Goal: Information Seeking & Learning: Learn about a topic

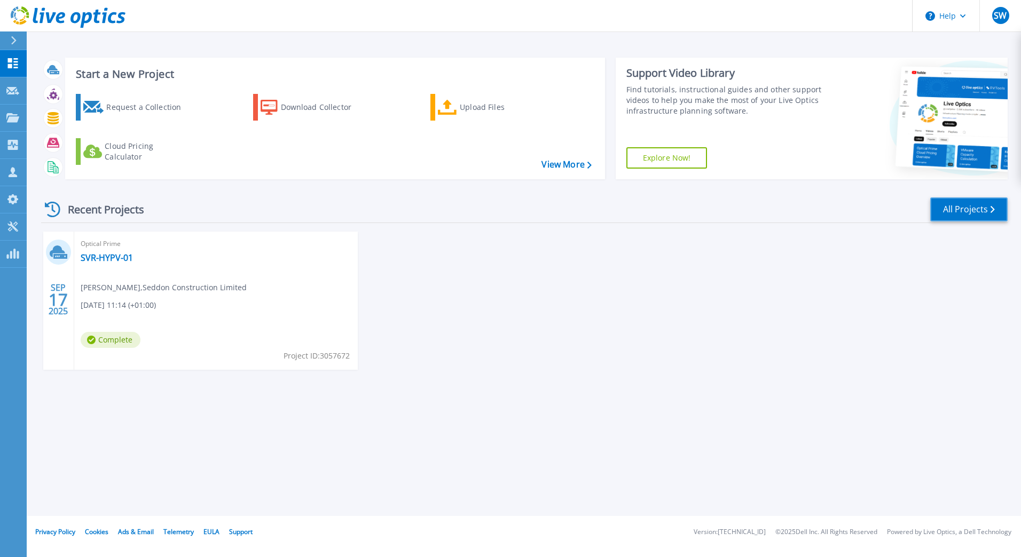
click at [978, 216] on link "All Projects" at bounding box center [968, 210] width 77 height 24
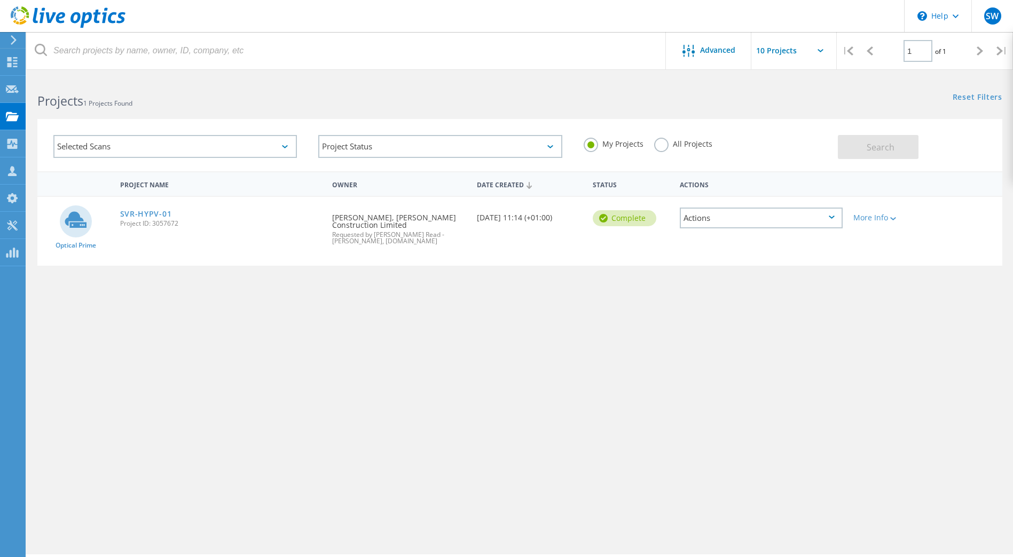
click at [665, 144] on label "All Projects" at bounding box center [683, 143] width 58 height 10
click at [0, 0] on input "All Projects" at bounding box center [0, 0] width 0 height 0
click at [850, 144] on button "Search" at bounding box center [878, 147] width 81 height 24
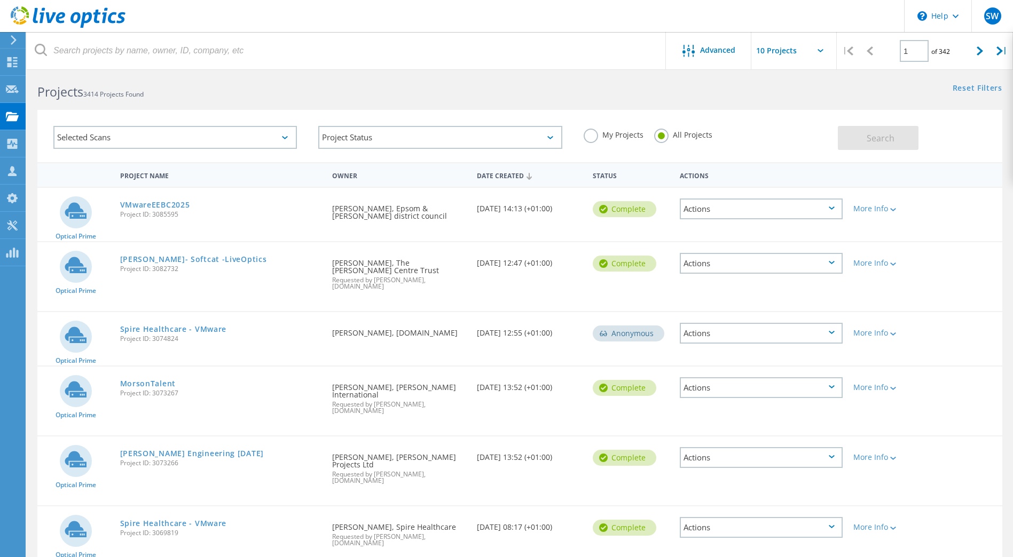
scroll to position [8, 0]
click at [231, 139] on div "Selected Scans" at bounding box center [174, 138] width 243 height 23
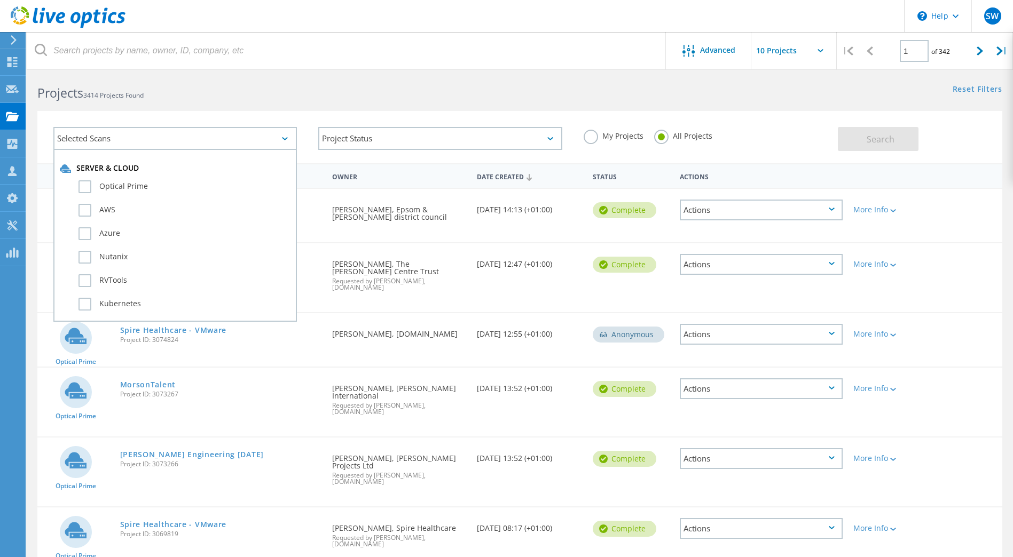
click at [190, 136] on div "Selected Scans" at bounding box center [174, 138] width 243 height 23
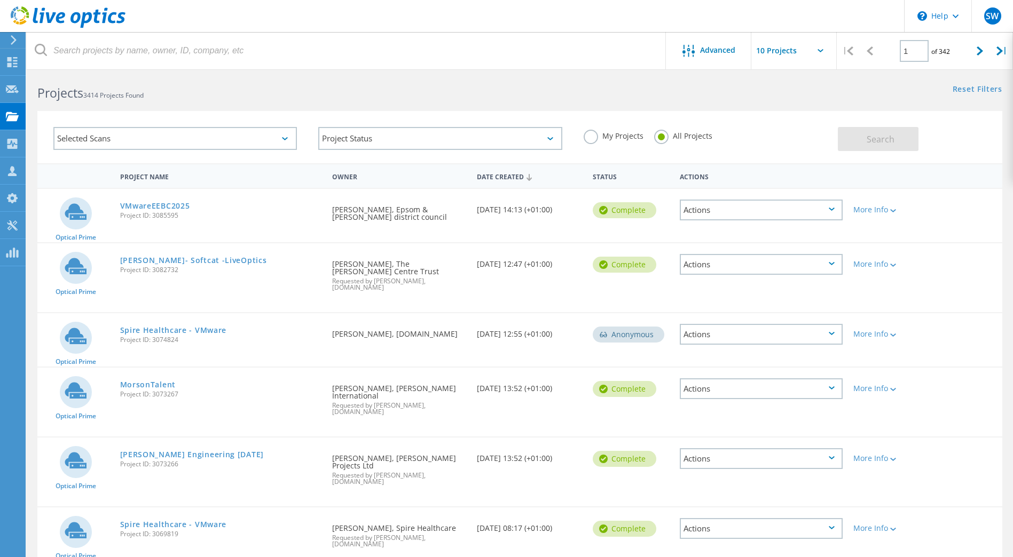
scroll to position [240, 0]
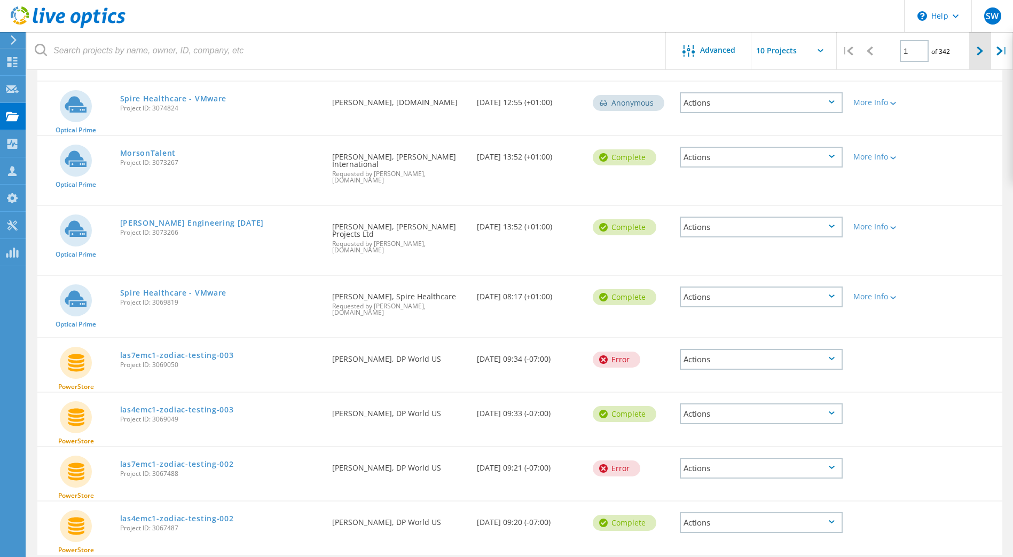
click at [974, 51] on div at bounding box center [980, 51] width 22 height 38
type input "2"
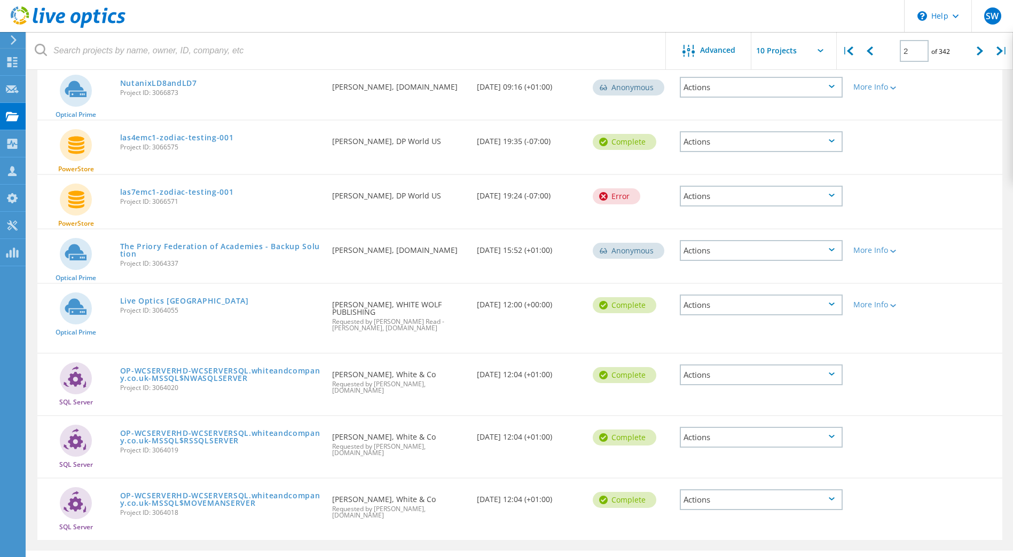
click at [797, 51] on input "text" at bounding box center [804, 50] width 107 height 37
click at [788, 132] on div "Show 40 Projects" at bounding box center [805, 132] width 106 height 18
type input "Show 40 Projects"
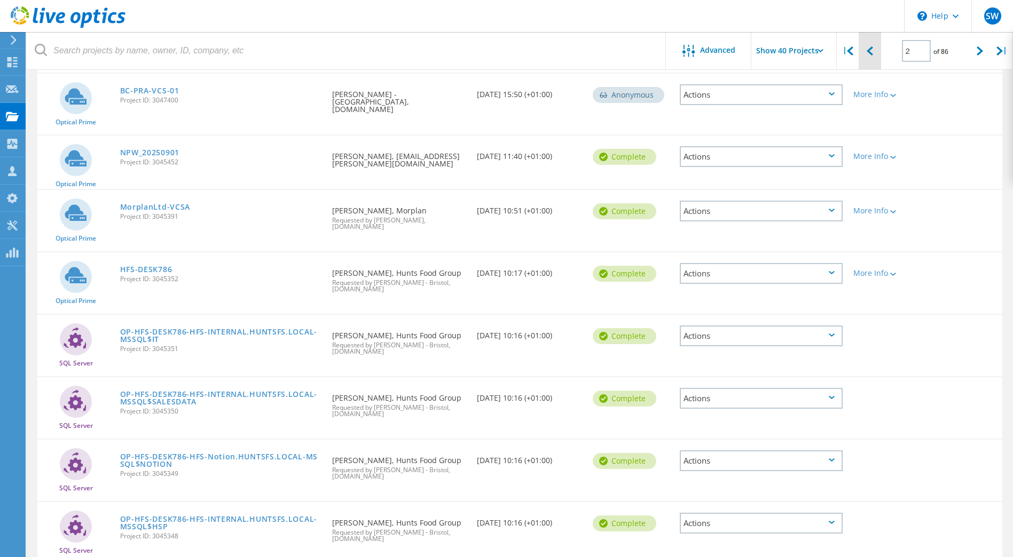
click at [874, 49] on div at bounding box center [870, 51] width 22 height 38
type input "1"
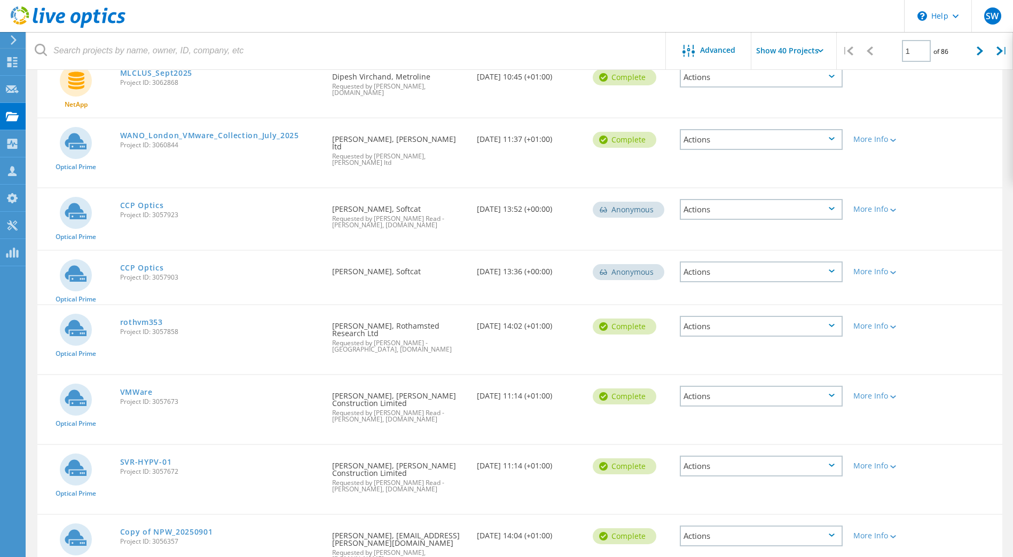
scroll to position [1450, 0]
click at [142, 388] on link "VMWare" at bounding box center [136, 391] width 33 height 7
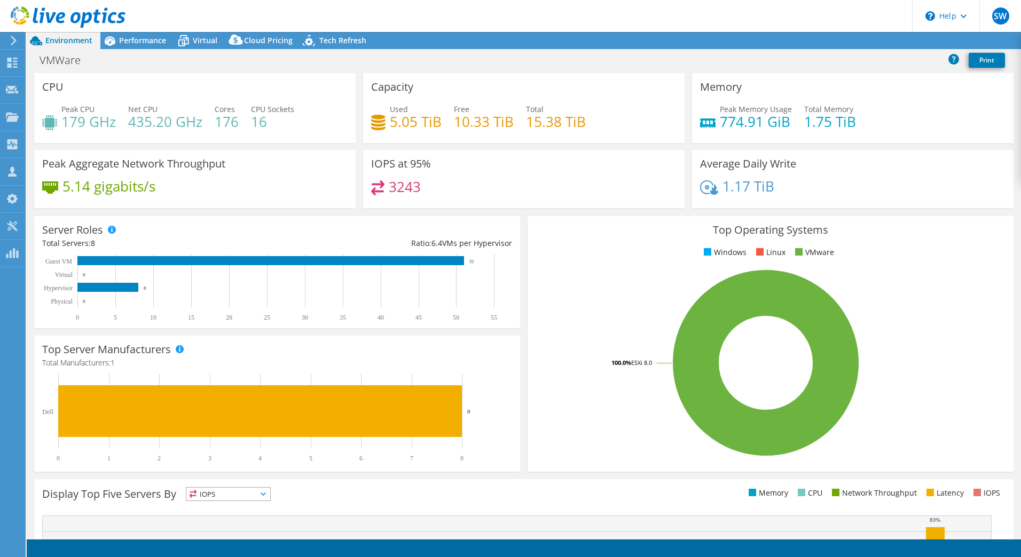
select select "USD"
click at [841, 42] on link "Reports" at bounding box center [840, 41] width 51 height 17
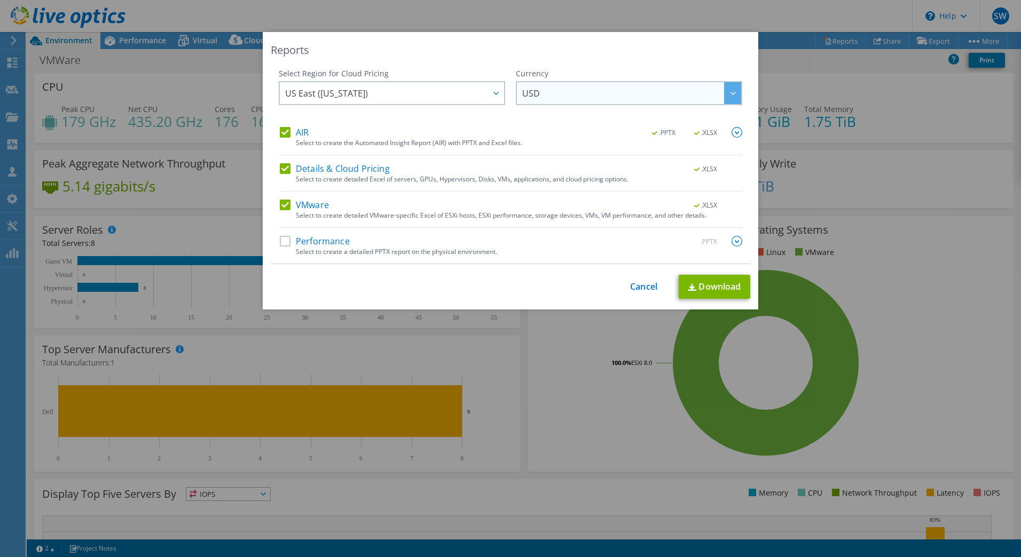
click at [574, 91] on span "USD" at bounding box center [631, 93] width 219 height 22
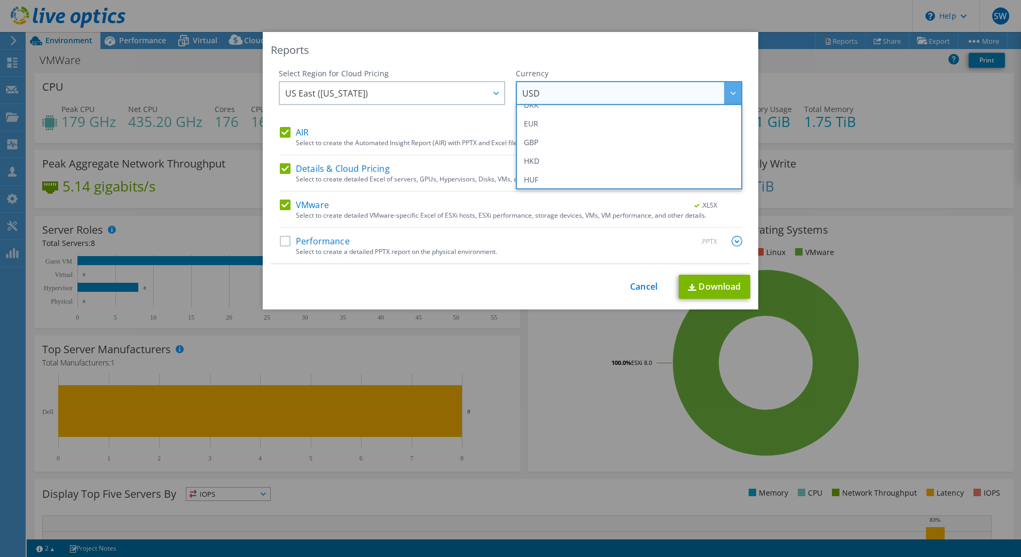
scroll to position [141, 0]
click at [539, 143] on li "GBP" at bounding box center [628, 142] width 221 height 19
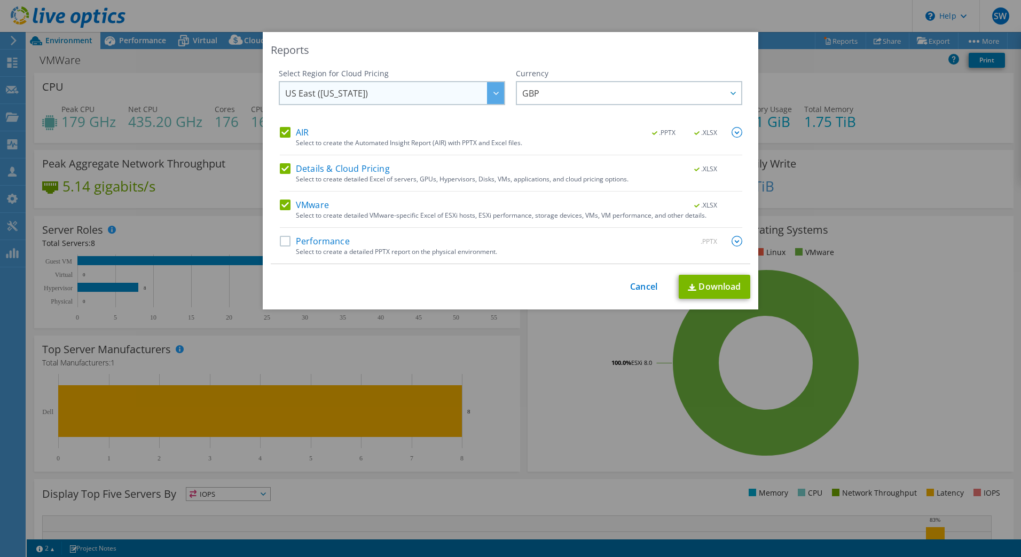
click at [445, 94] on span "US East (Virginia)" at bounding box center [394, 93] width 219 height 22
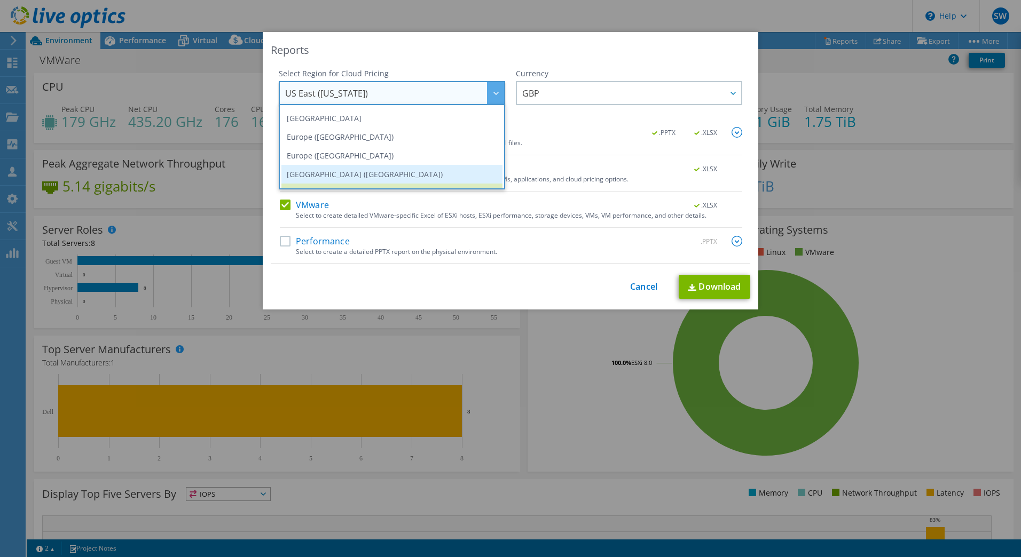
scroll to position [110, 0]
click at [334, 151] on li "Europe (London)" at bounding box center [391, 155] width 221 height 19
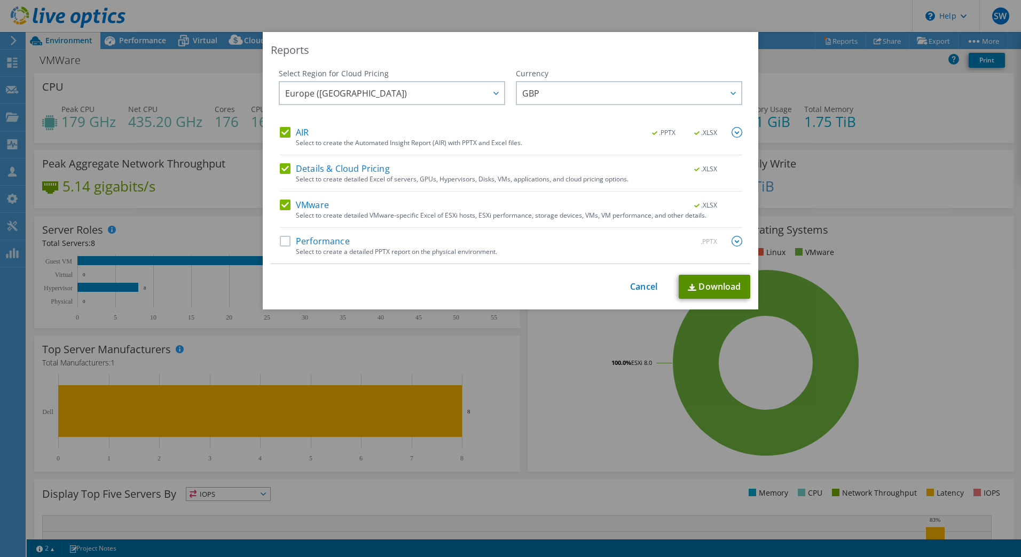
click at [711, 292] on link "Download" at bounding box center [715, 287] width 72 height 24
click at [564, 352] on div "Reports Select Region for Cloud Pricing Asia Pacific (Hong Kong) Asia Pacific (…" at bounding box center [510, 278] width 1021 height 493
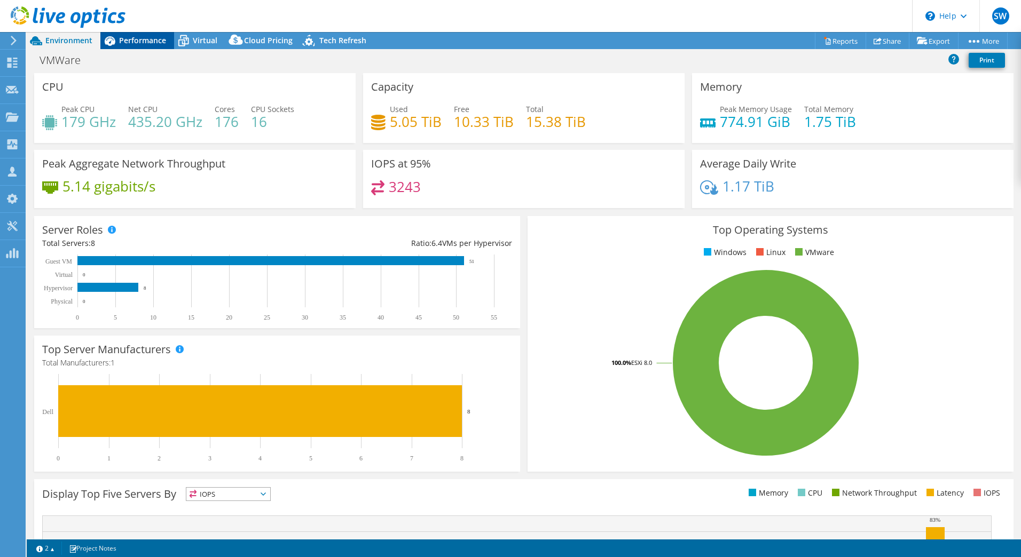
click at [154, 49] on div "Performance" at bounding box center [137, 40] width 74 height 17
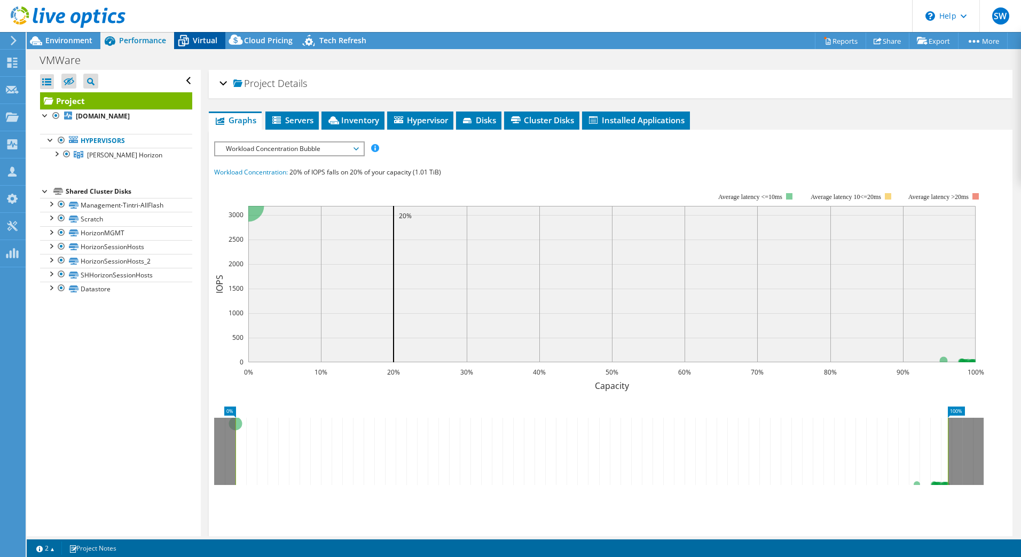
click at [202, 38] on span "Virtual" at bounding box center [205, 40] width 25 height 10
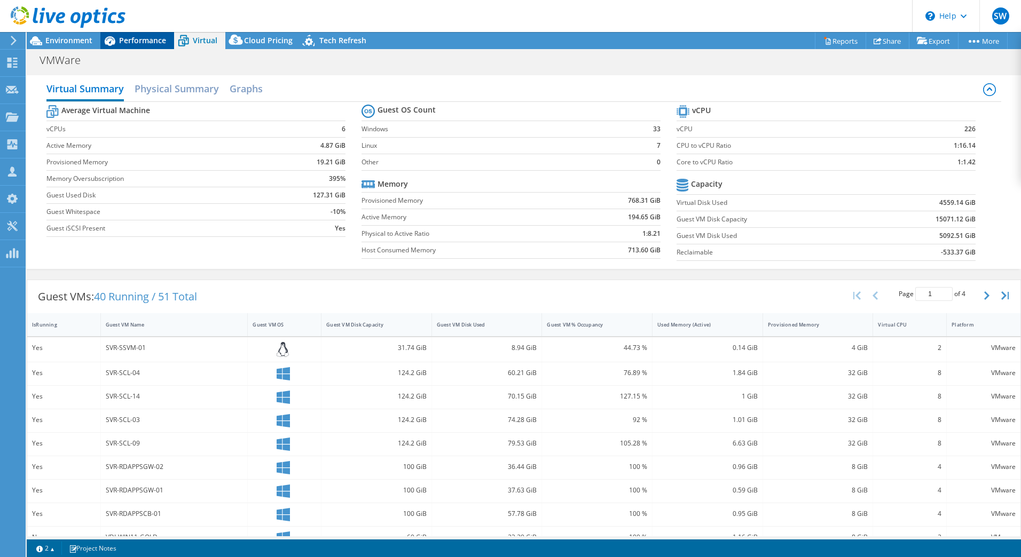
click at [136, 46] on div "Performance" at bounding box center [137, 40] width 74 height 17
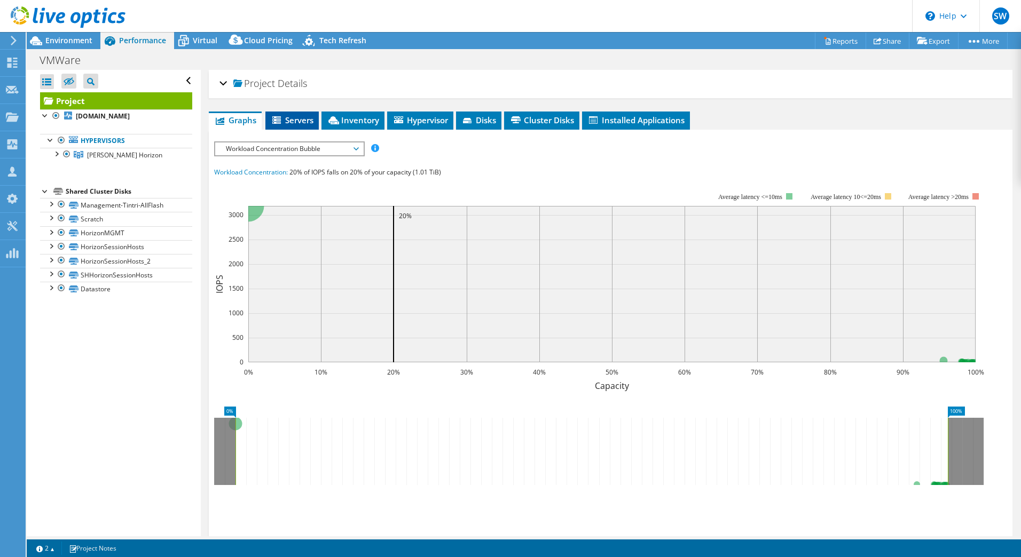
click at [300, 119] on span "Servers" at bounding box center [292, 120] width 43 height 11
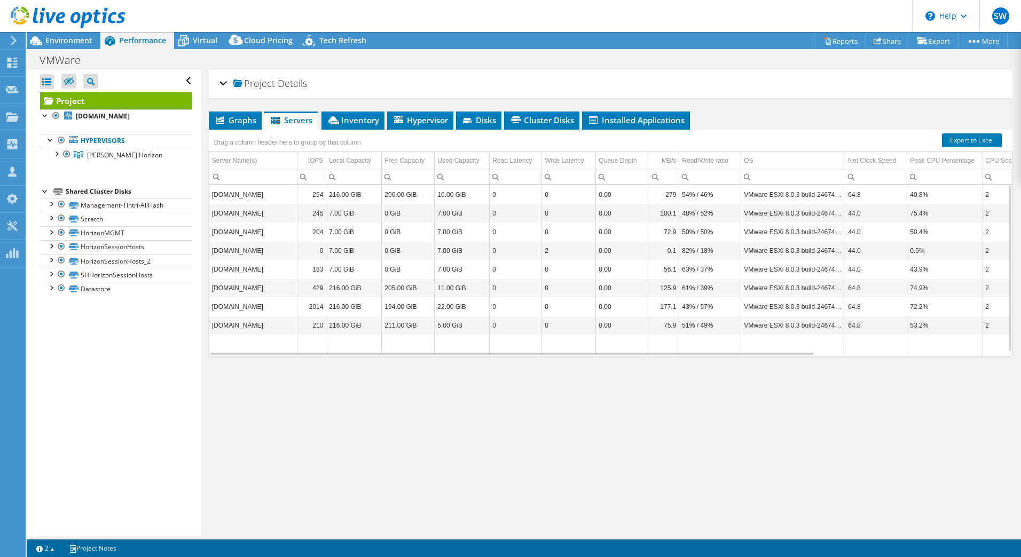
click at [497, 73] on div "Project Details" at bounding box center [610, 84] width 782 height 23
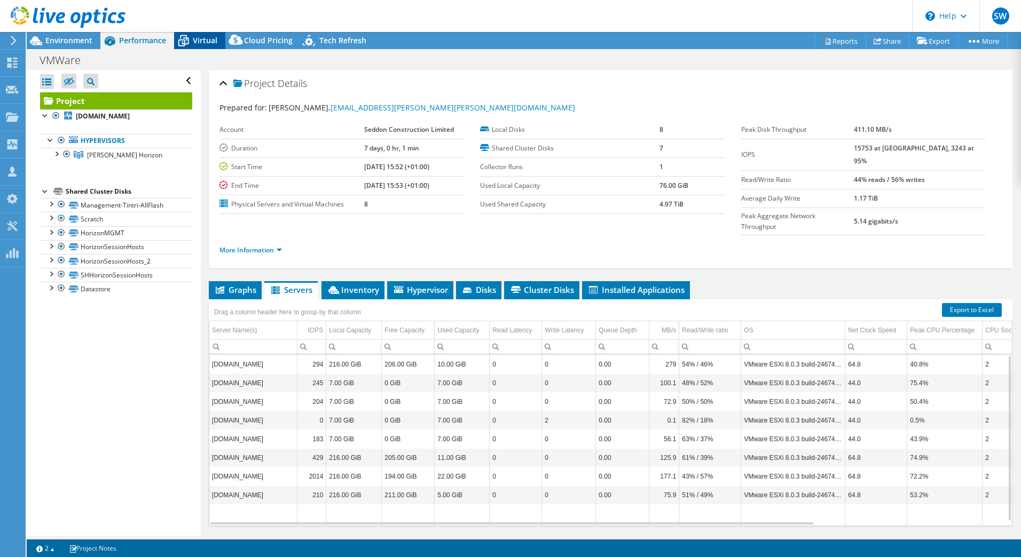
click at [213, 48] on div "Virtual" at bounding box center [199, 40] width 51 height 17
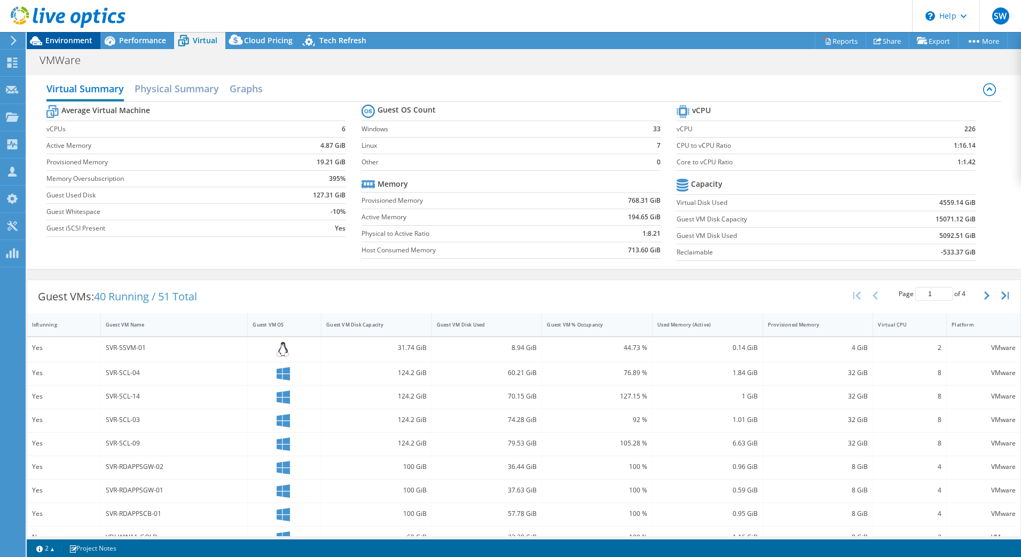
click at [68, 44] on span "Environment" at bounding box center [68, 40] width 47 height 10
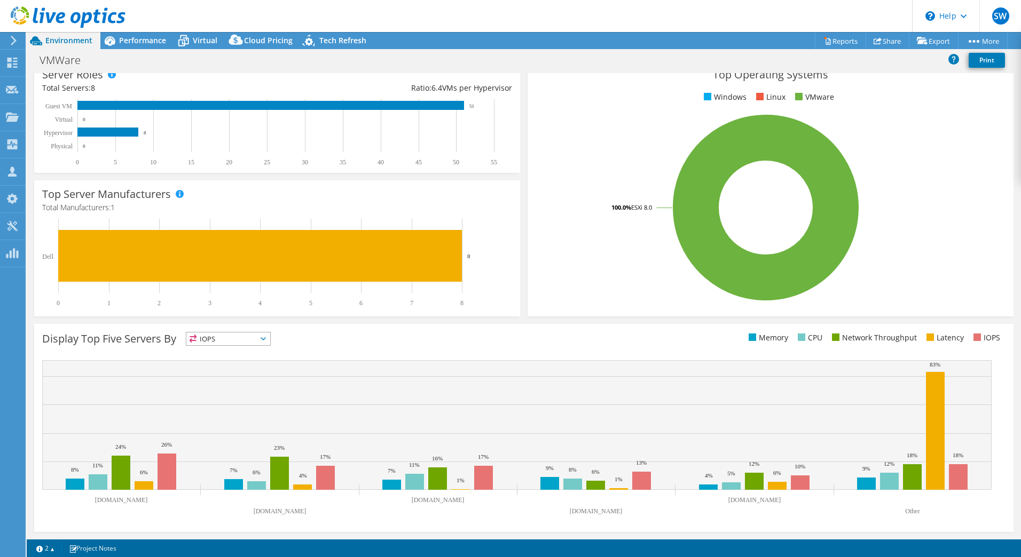
scroll to position [155, 0]
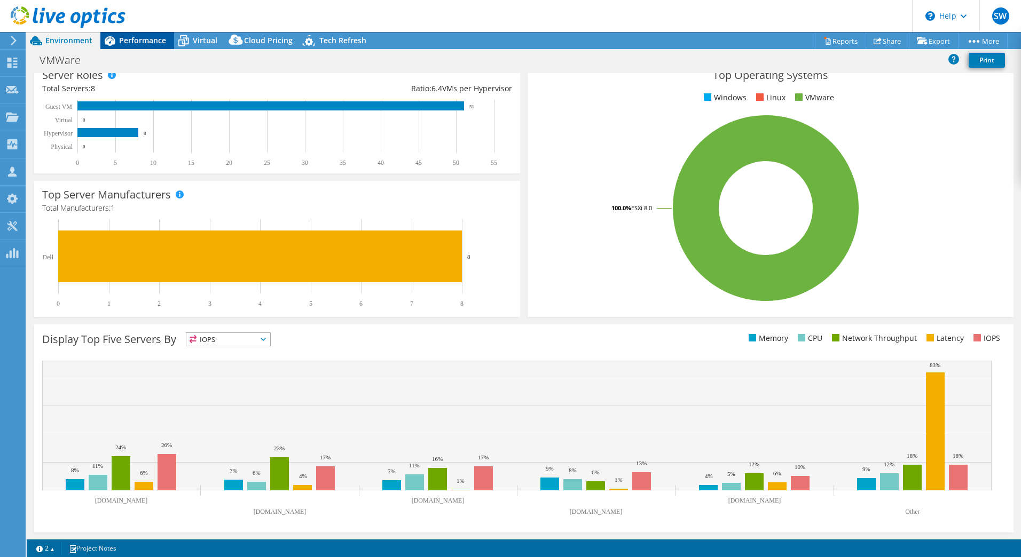
click at [136, 35] on span "Performance" at bounding box center [142, 40] width 47 height 10
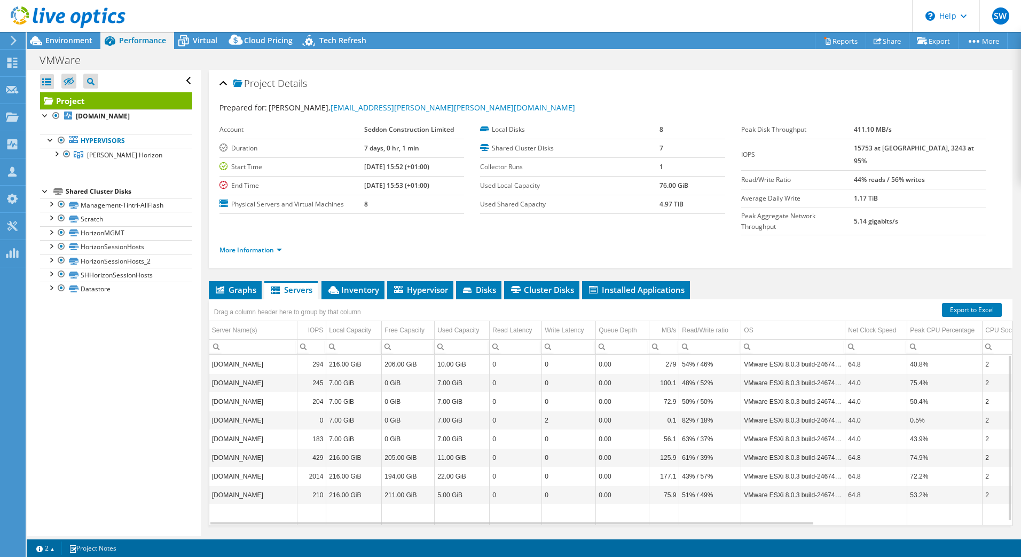
scroll to position [0, 0]
click at [139, 293] on link "Datastore" at bounding box center [116, 289] width 152 height 14
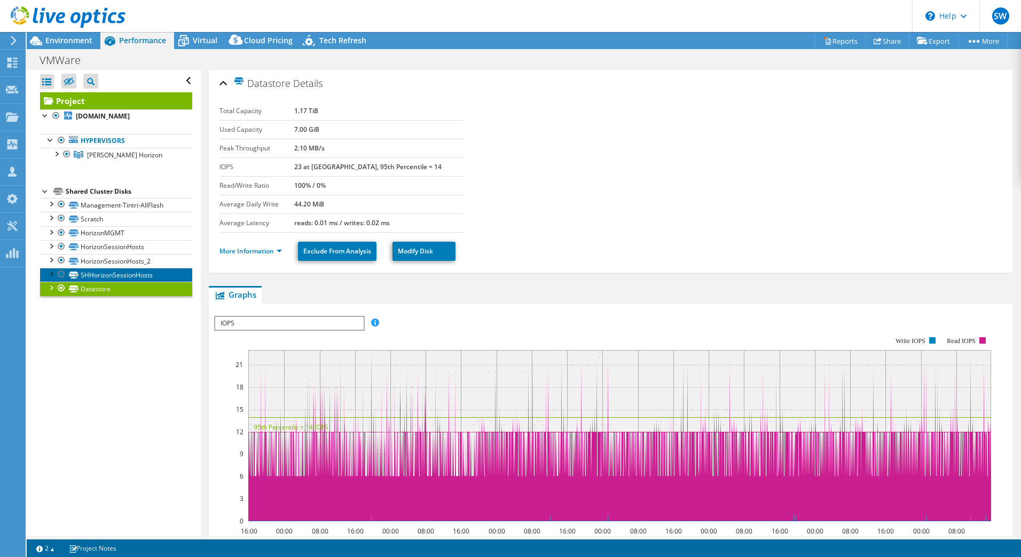
drag, startPoint x: 109, startPoint y: 273, endPoint x: 88, endPoint y: 269, distance: 21.8
click at [88, 269] on link "SHHorizonSessionHosts" at bounding box center [116, 275] width 152 height 14
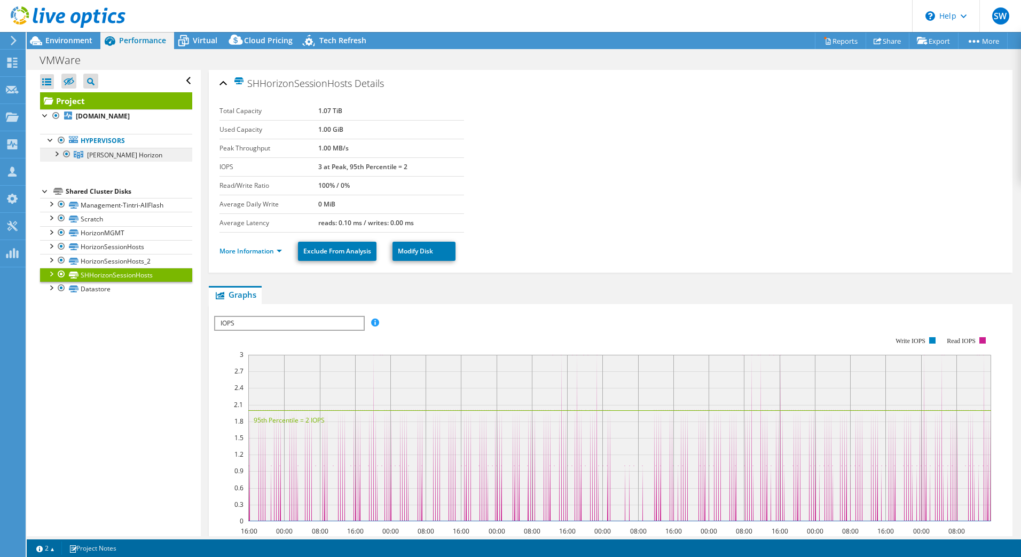
click at [100, 154] on span "Bolton Horizon" at bounding box center [124, 155] width 75 height 9
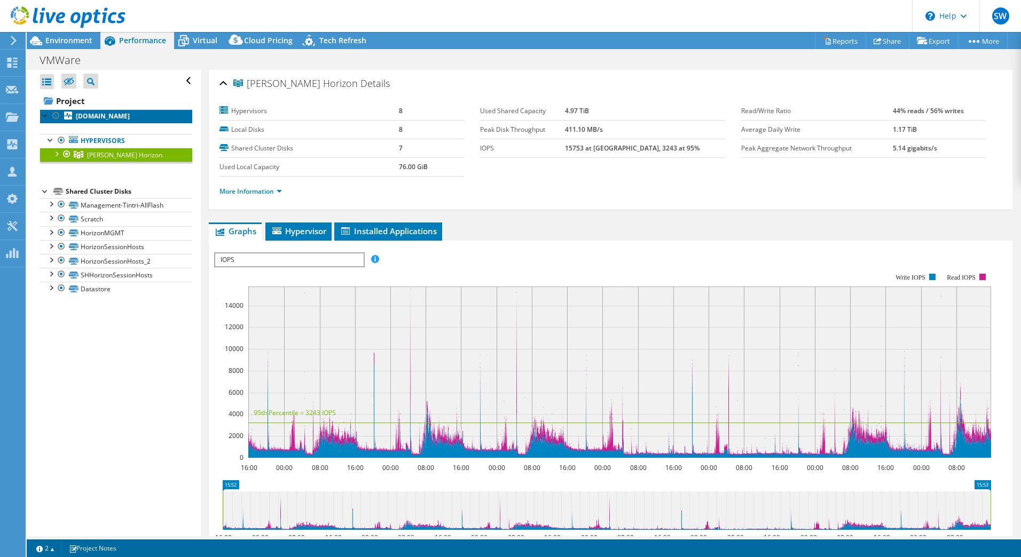
click at [121, 117] on b "svr-hrzesxi-07.seddonad.com" at bounding box center [103, 116] width 54 height 9
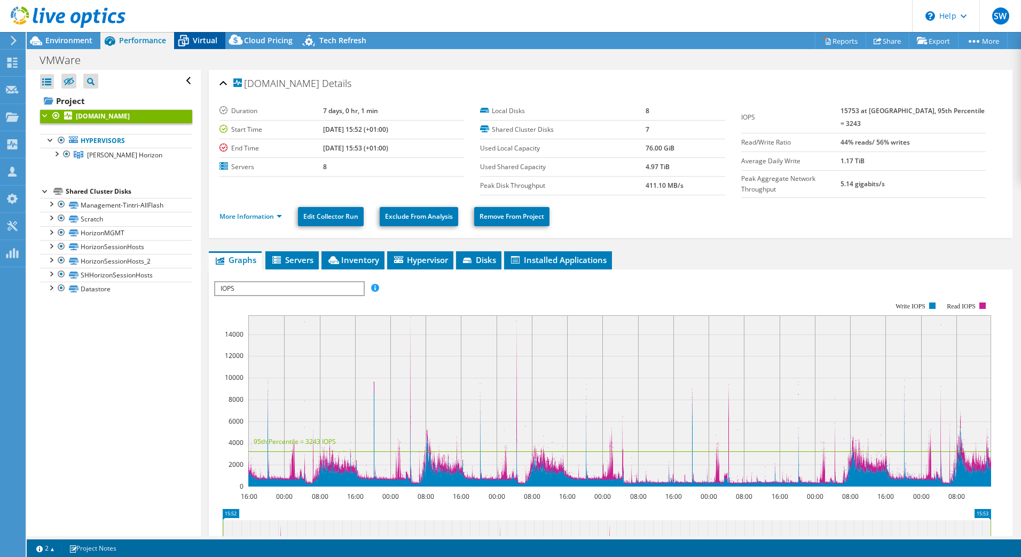
click at [195, 39] on span "Virtual" at bounding box center [205, 40] width 25 height 10
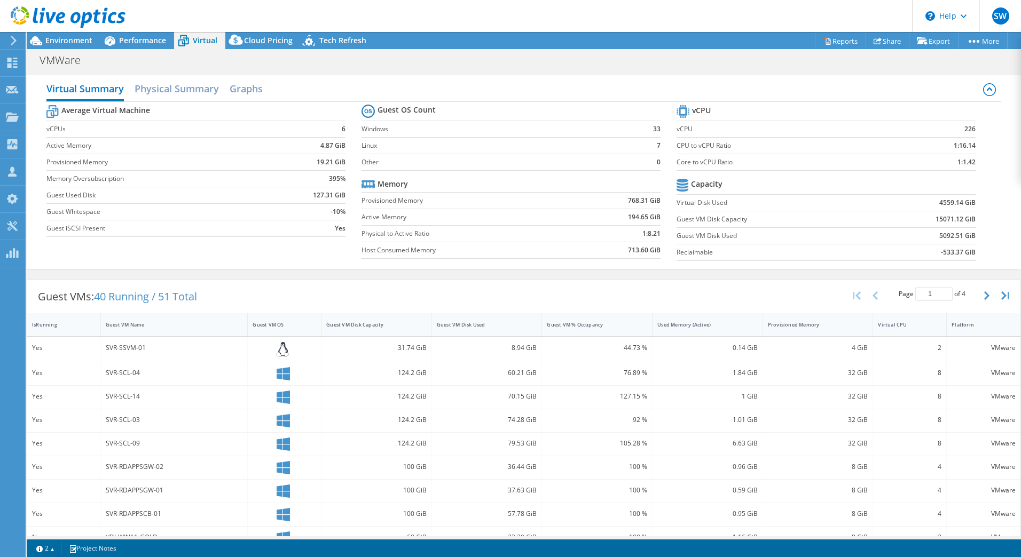
click at [939, 178] on td at bounding box center [924, 185] width 104 height 19
click at [183, 99] on h2 "Physical Summary" at bounding box center [177, 89] width 84 height 23
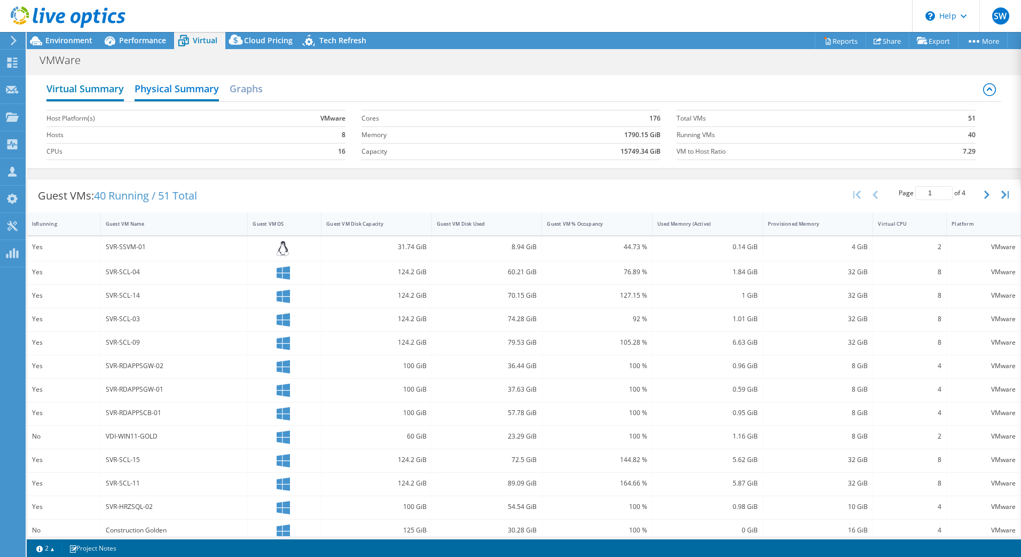
click at [104, 96] on h2 "Virtual Summary" at bounding box center [84, 89] width 77 height 23
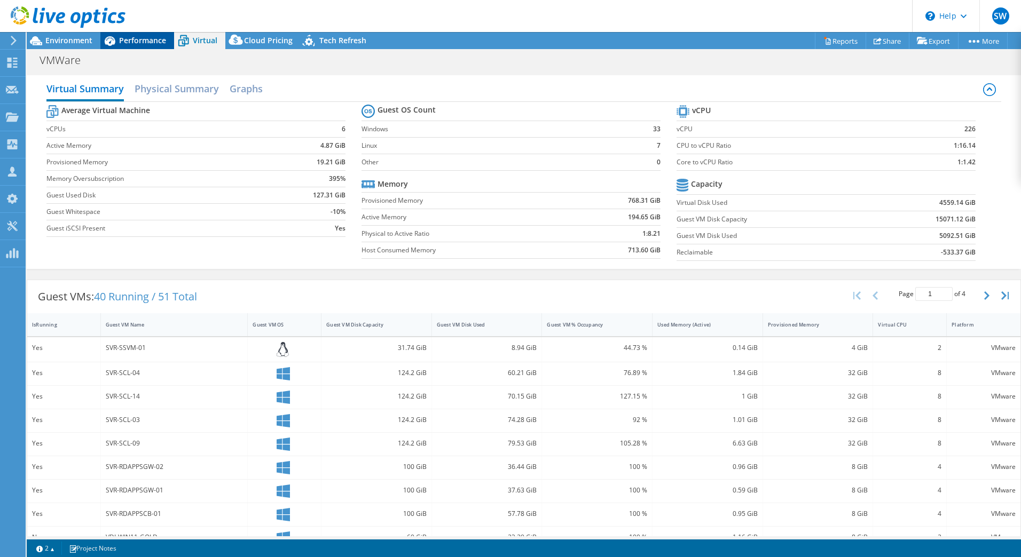
click at [153, 40] on span "Performance" at bounding box center [142, 40] width 47 height 10
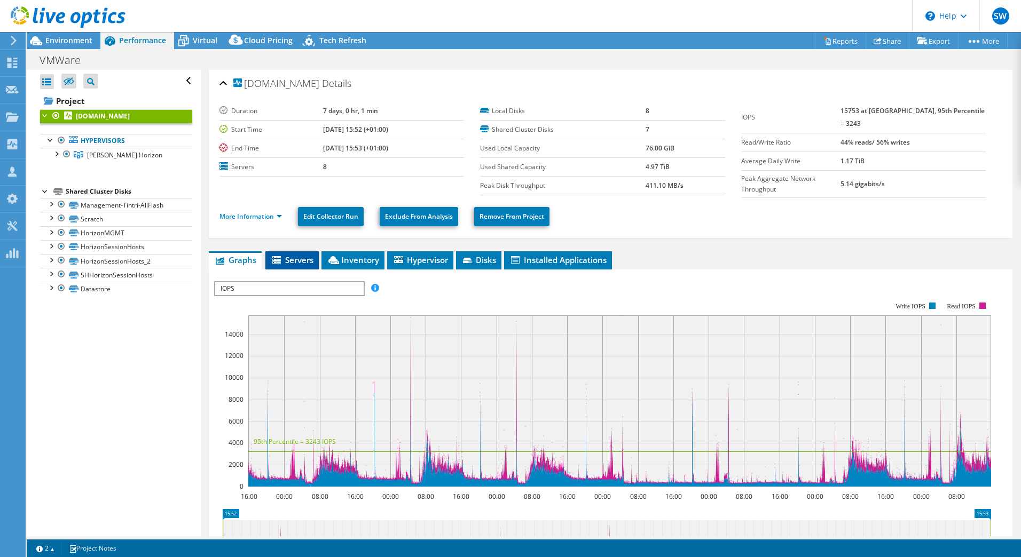
click at [274, 265] on li "Servers" at bounding box center [291, 260] width 53 height 18
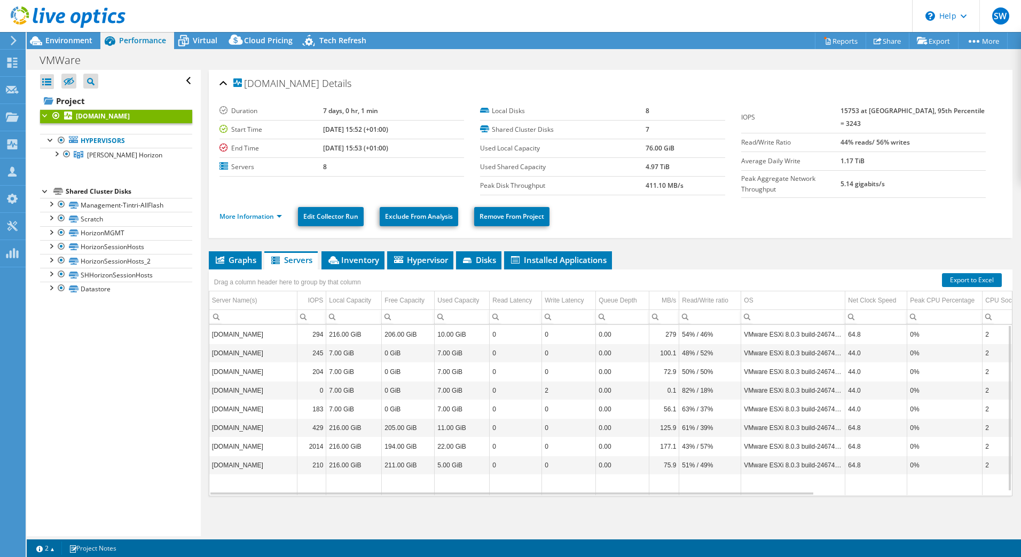
click at [261, 391] on td "svr-hrzesxi-04.seddonad.com" at bounding box center [253, 390] width 88 height 19
click at [254, 391] on td "svr-hrzesxi-04.seddonad.com" at bounding box center [253, 390] width 88 height 19
click at [200, 43] on span "Virtual" at bounding box center [205, 40] width 25 height 10
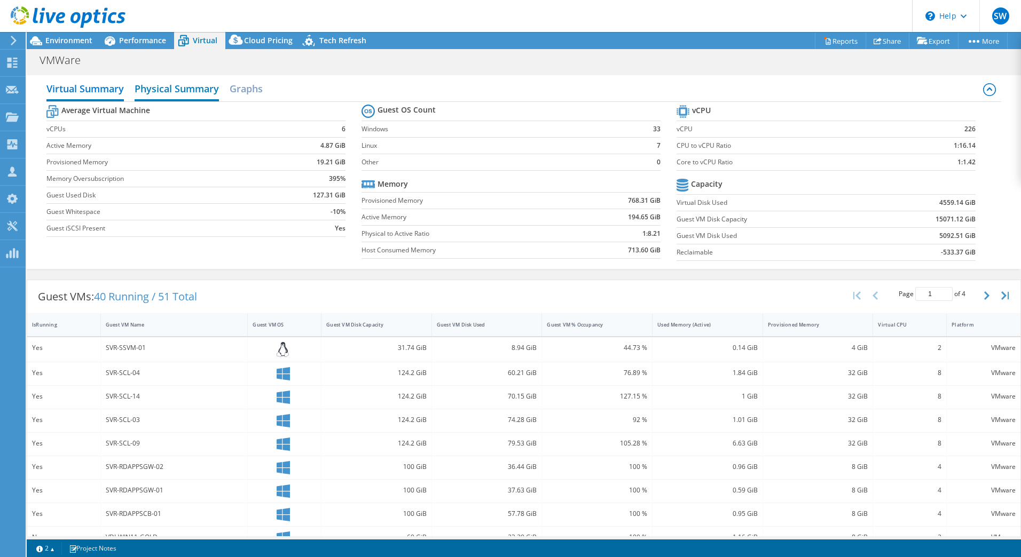
click at [175, 81] on h2 "Physical Summary" at bounding box center [177, 89] width 84 height 23
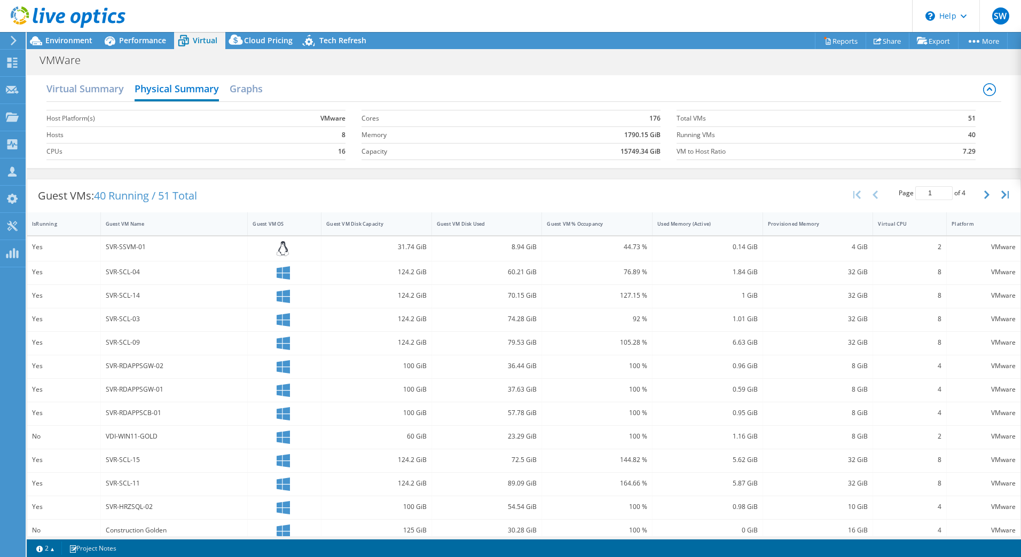
click at [60, 35] on div at bounding box center [62, 18] width 125 height 36
click at [61, 40] on span "Environment" at bounding box center [68, 40] width 47 height 10
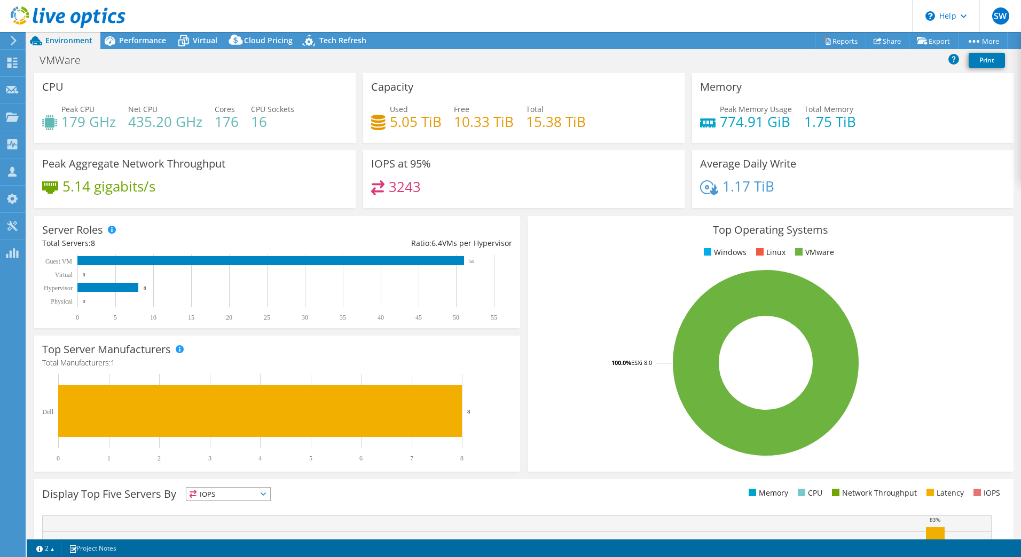
click at [918, 174] on div "Average Daily Write 1.17 TiB" at bounding box center [852, 179] width 321 height 58
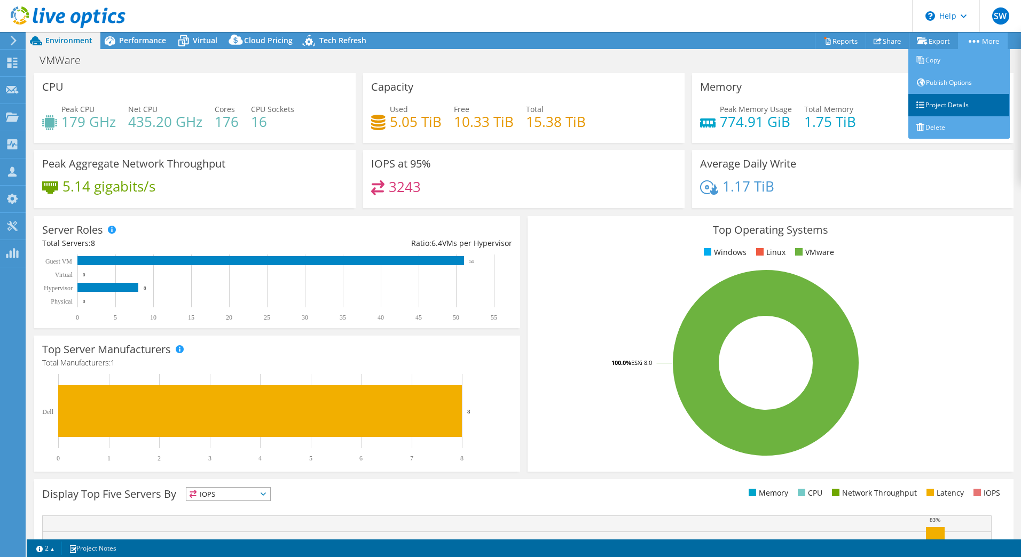
click at [949, 107] on link "Project Details" at bounding box center [958, 105] width 101 height 22
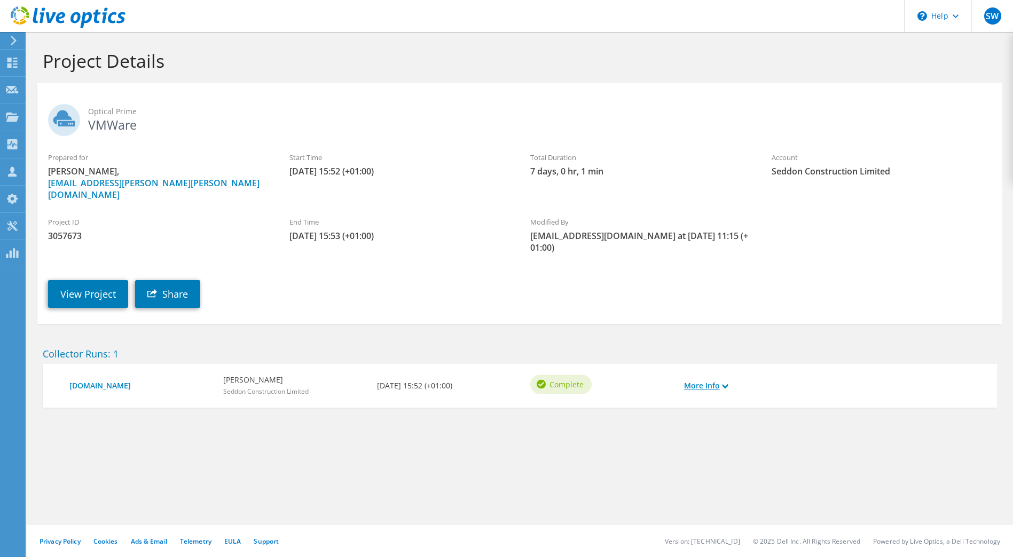
click at [706, 380] on link "More Info" at bounding box center [706, 386] width 44 height 12
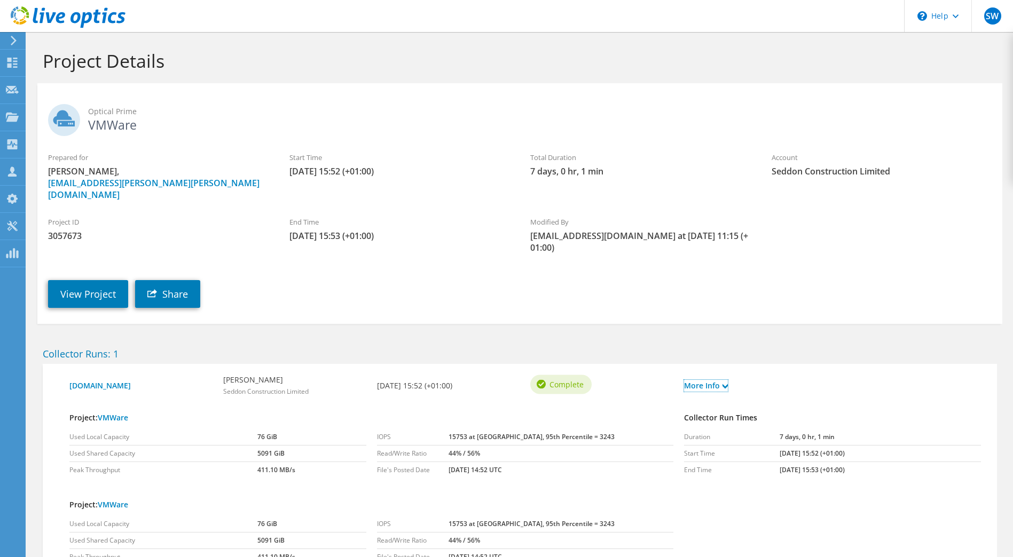
scroll to position [65, 0]
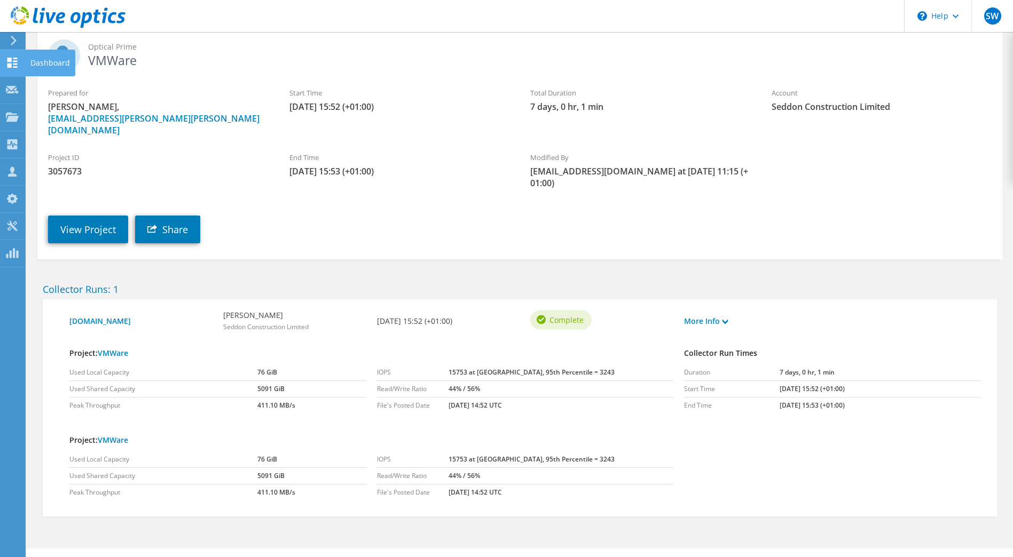
click at [12, 59] on icon at bounding box center [12, 63] width 13 height 10
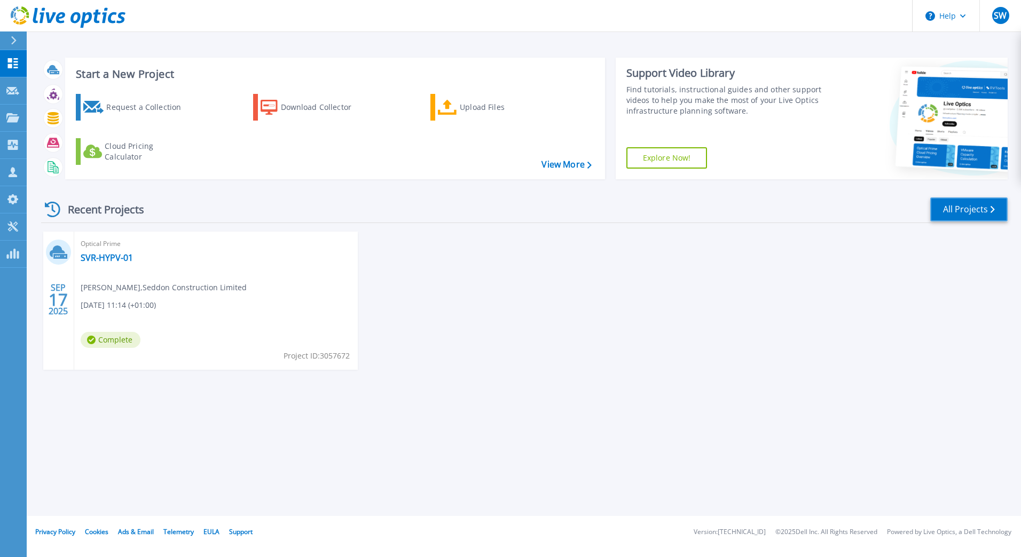
click at [948, 208] on link "All Projects" at bounding box center [968, 210] width 77 height 24
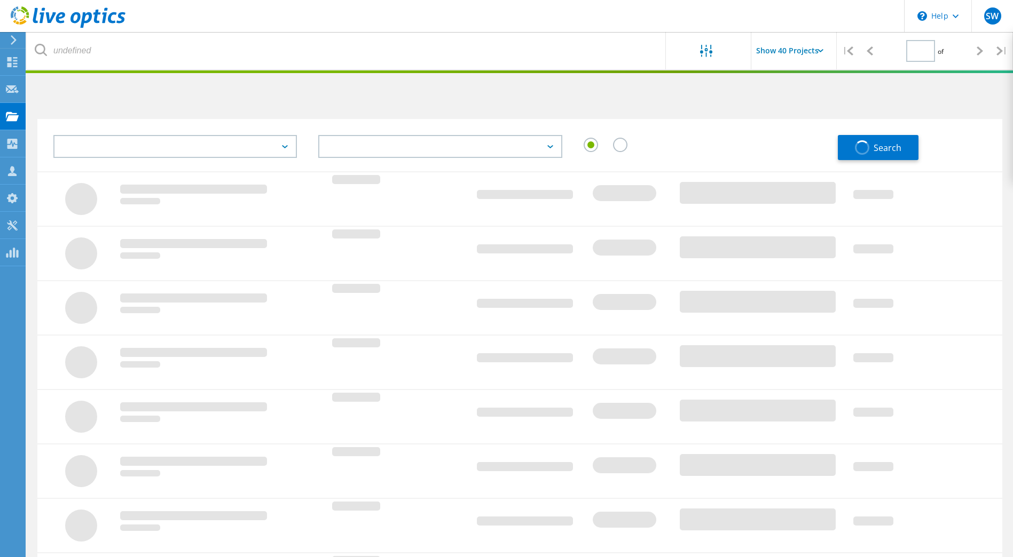
type input "1"
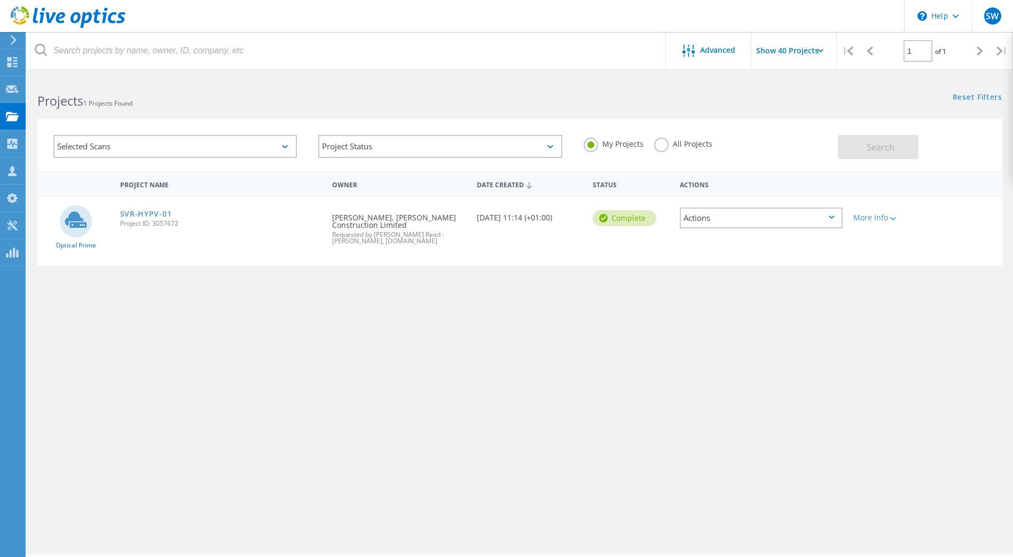
click at [666, 147] on label "All Projects" at bounding box center [683, 143] width 58 height 10
click at [0, 0] on input "All Projects" at bounding box center [0, 0] width 0 height 0
click at [858, 150] on button "Search" at bounding box center [878, 147] width 81 height 24
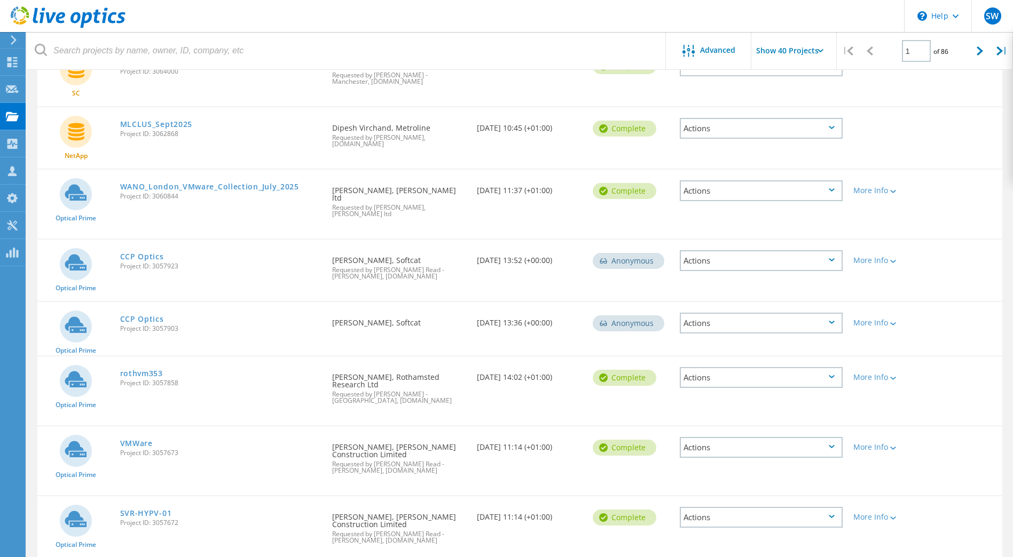
scroll to position [1398, 0]
click at [816, 437] on div "Actions" at bounding box center [761, 447] width 163 height 21
click at [884, 426] on div "More Info" at bounding box center [886, 443] width 77 height 35
click at [896, 446] on icon at bounding box center [893, 447] width 6 height 3
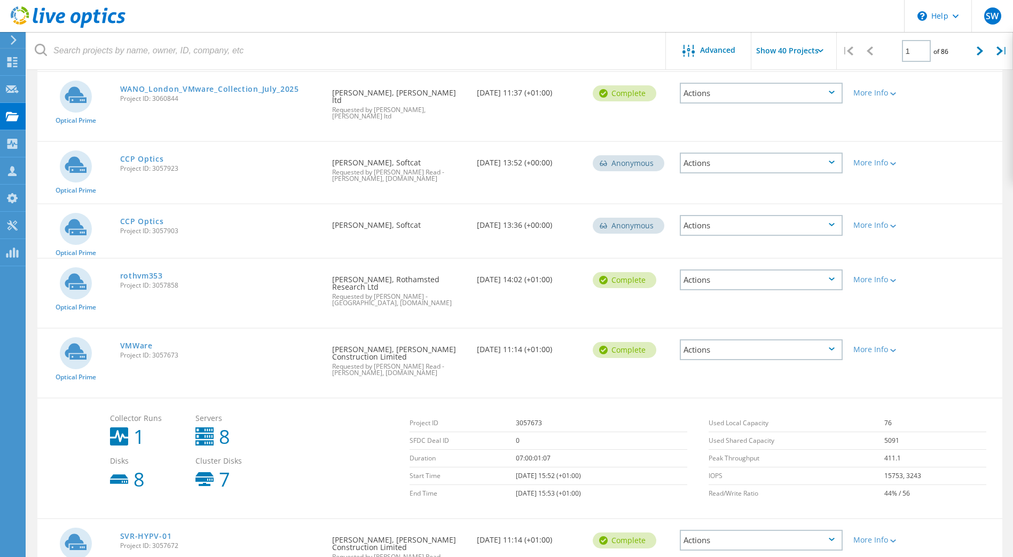
scroll to position [1498, 0]
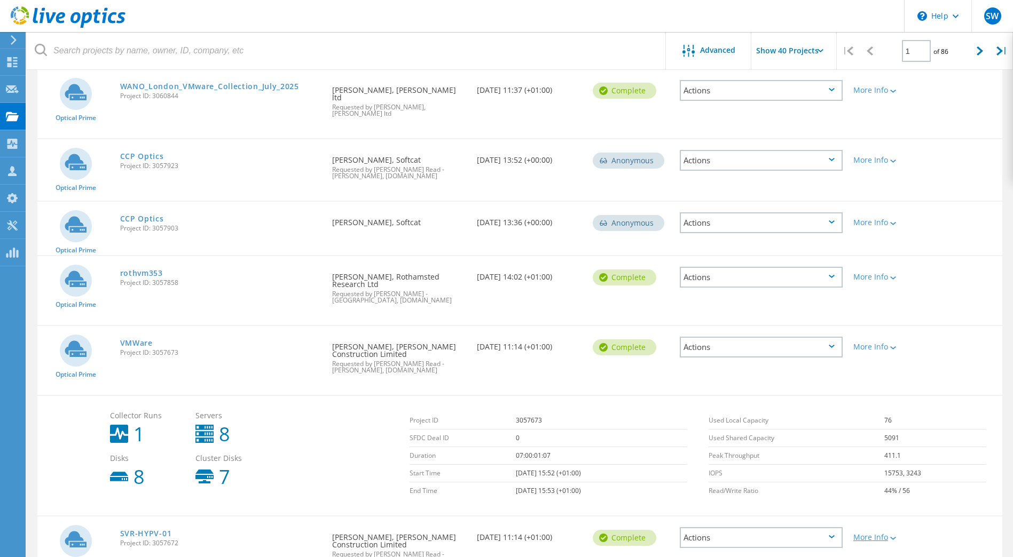
click at [877, 534] on div "More Info" at bounding box center [886, 537] width 67 height 7
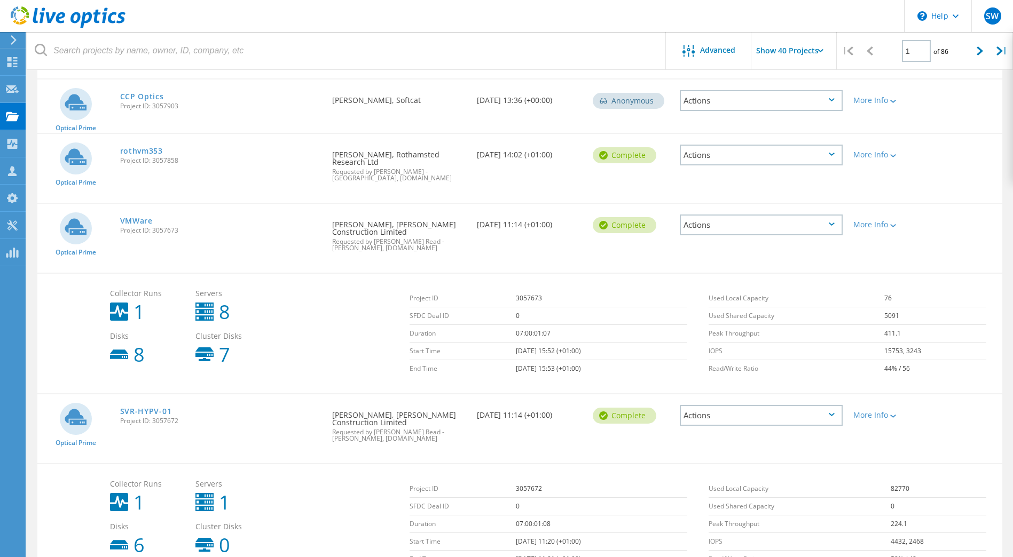
scroll to position [1621, 0]
click at [140, 217] on link "VMWare" at bounding box center [136, 220] width 33 height 7
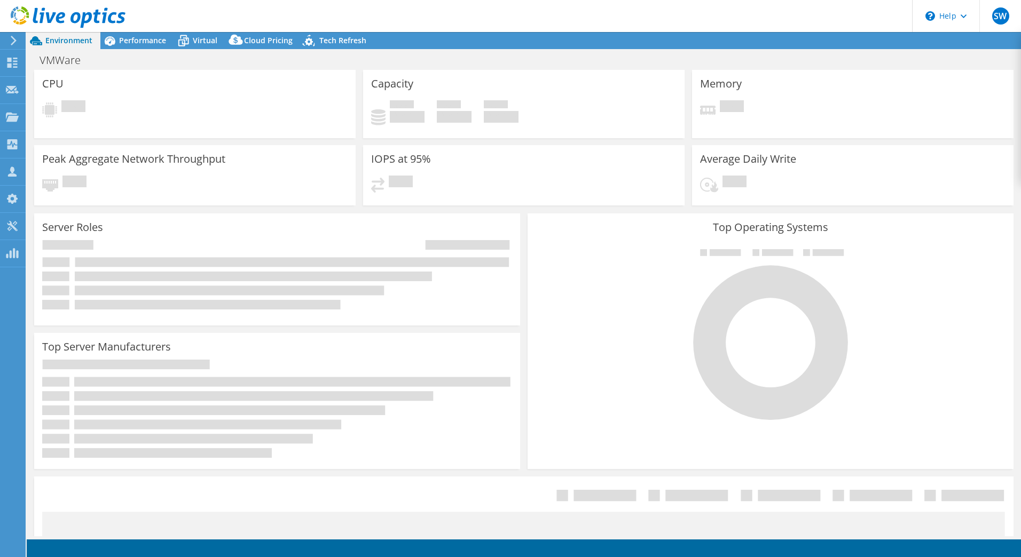
select select "EULondon"
select select "GBP"
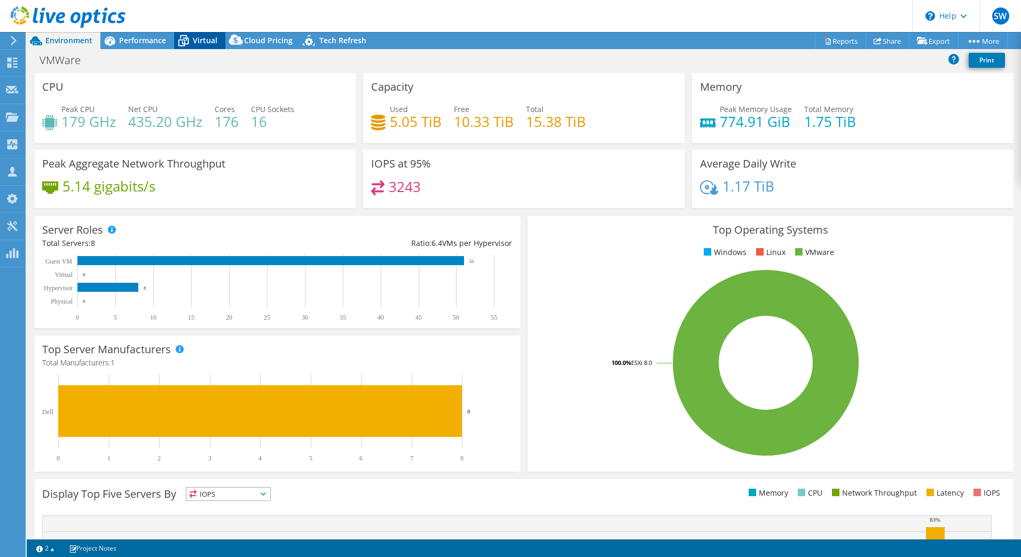
click at [203, 43] on span "Virtual" at bounding box center [205, 40] width 25 height 10
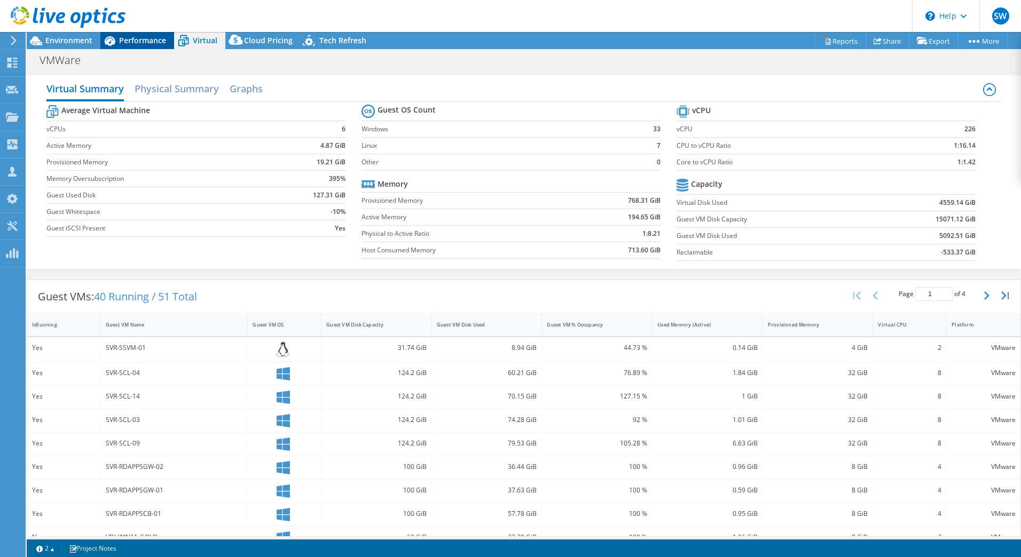
click at [155, 40] on span "Performance" at bounding box center [142, 40] width 47 height 10
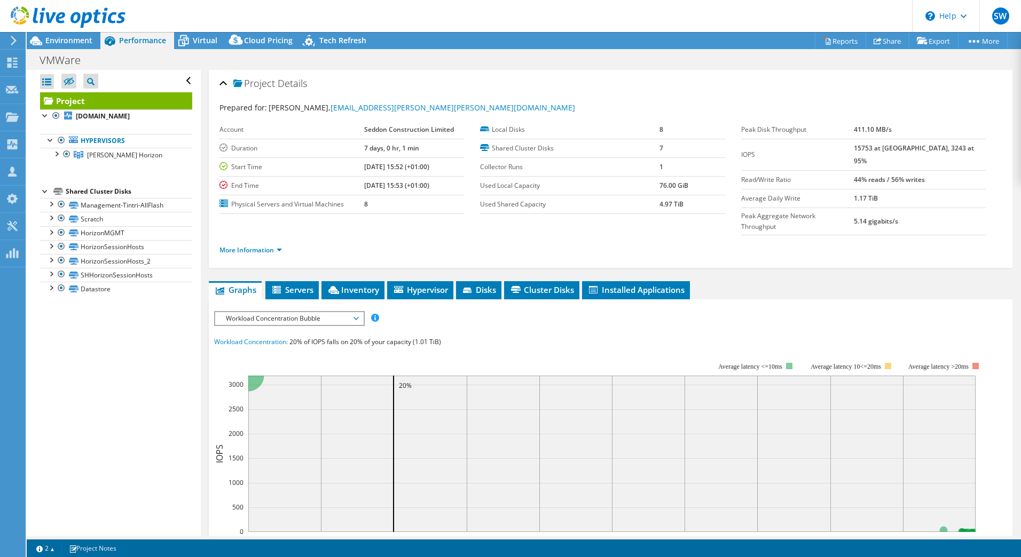
click at [901, 243] on div "More Information" at bounding box center [610, 250] width 782 height 30
click at [292, 285] on span "Servers" at bounding box center [292, 290] width 43 height 11
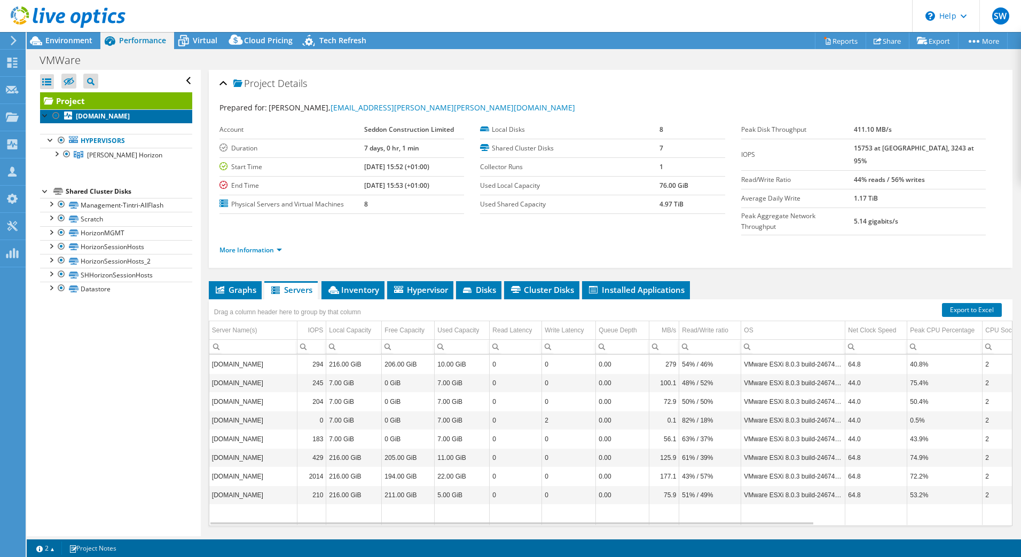
click at [122, 117] on b "svr-hrzesxi-07.seddonad.com" at bounding box center [103, 116] width 54 height 9
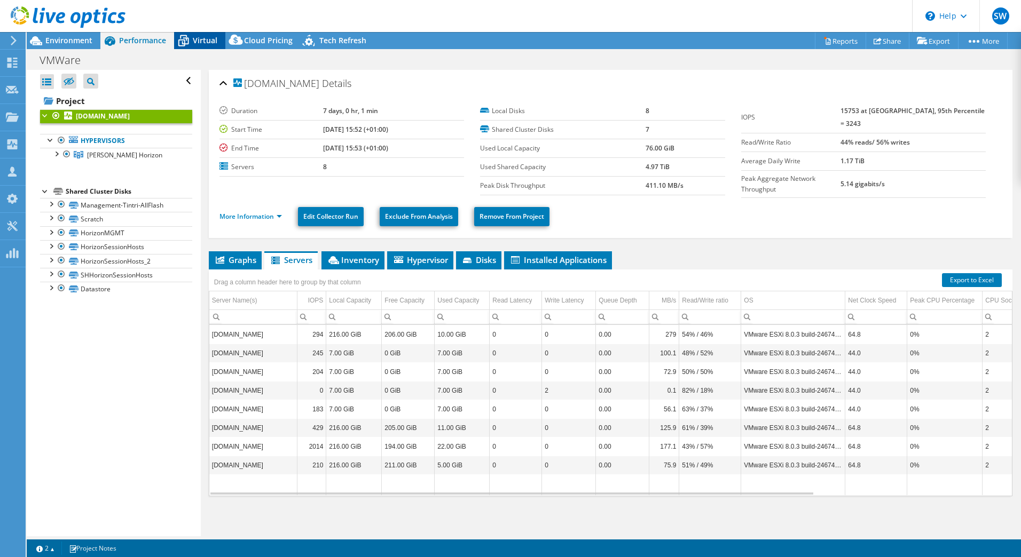
click at [206, 41] on span "Virtual" at bounding box center [205, 40] width 25 height 10
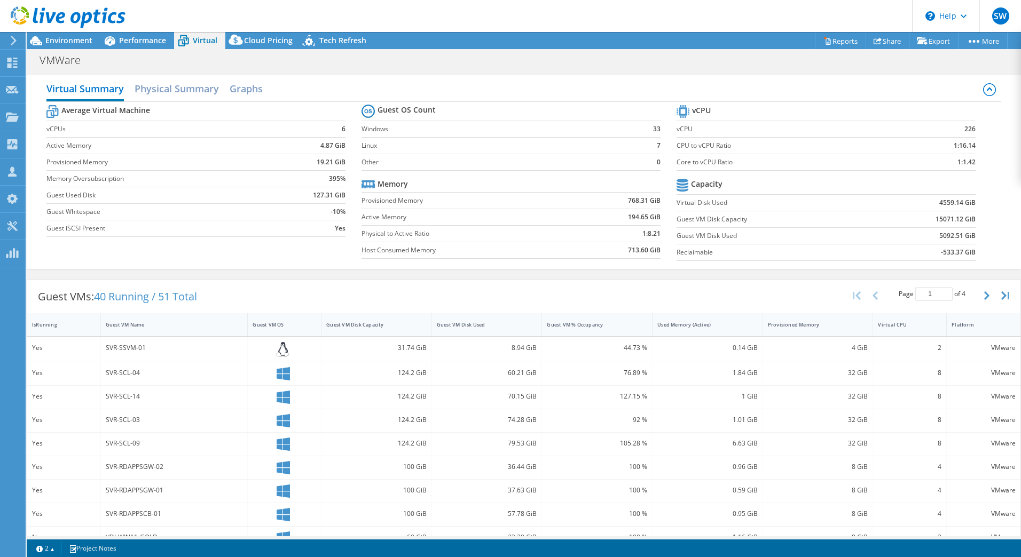
click at [779, 183] on tr "Capacity" at bounding box center [826, 185] width 299 height 19
click at [172, 89] on h2 "Physical Summary" at bounding box center [177, 89] width 84 height 23
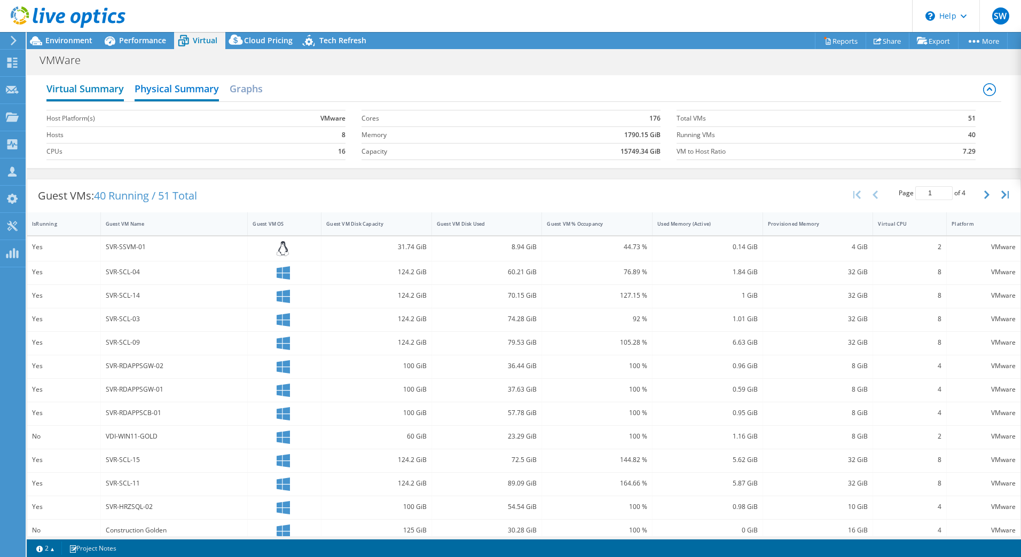
click at [89, 92] on h2 "Virtual Summary" at bounding box center [84, 89] width 77 height 23
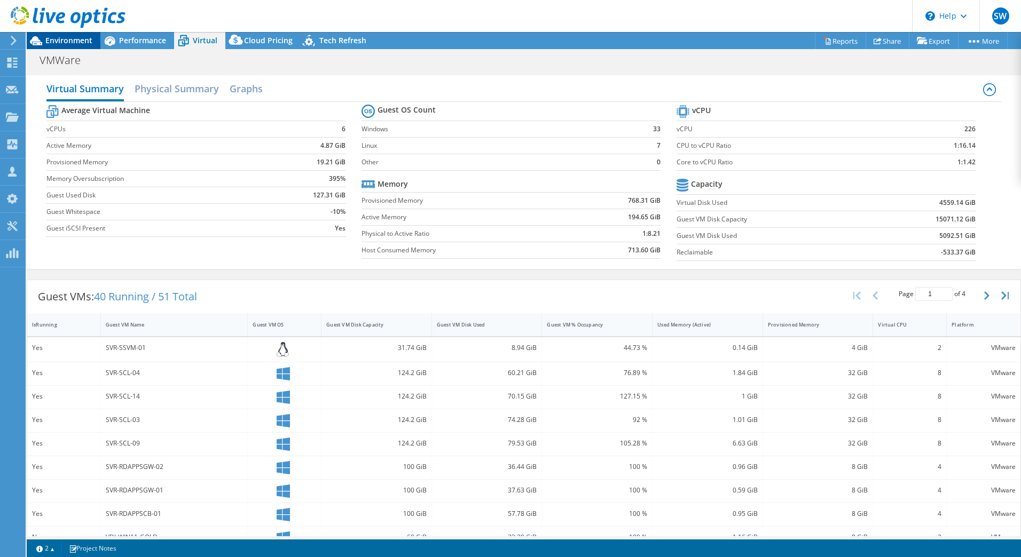
click at [64, 43] on span "Environment" at bounding box center [68, 40] width 47 height 10
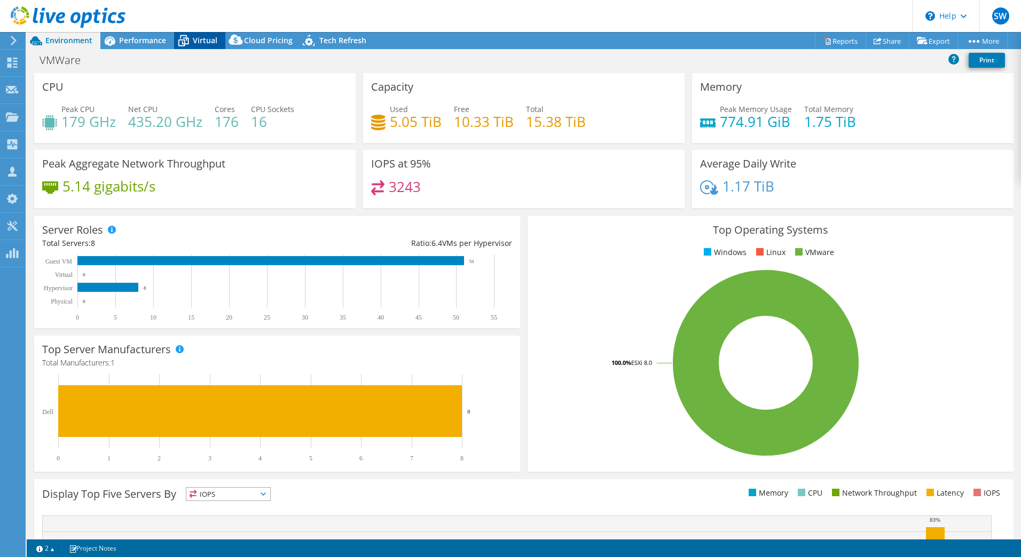
click at [193, 40] on span "Virtual" at bounding box center [205, 40] width 25 height 10
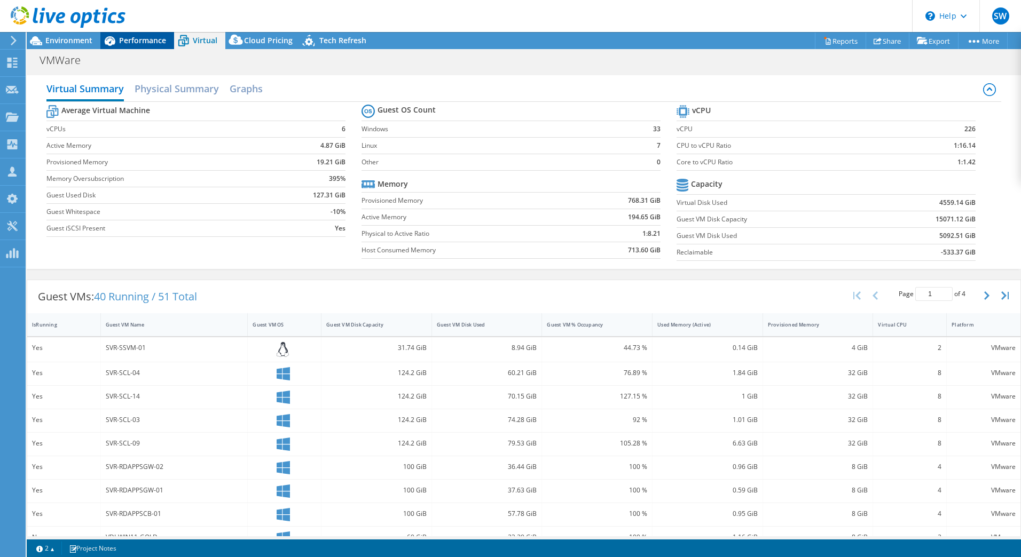
click at [139, 47] on div "Performance" at bounding box center [137, 40] width 74 height 17
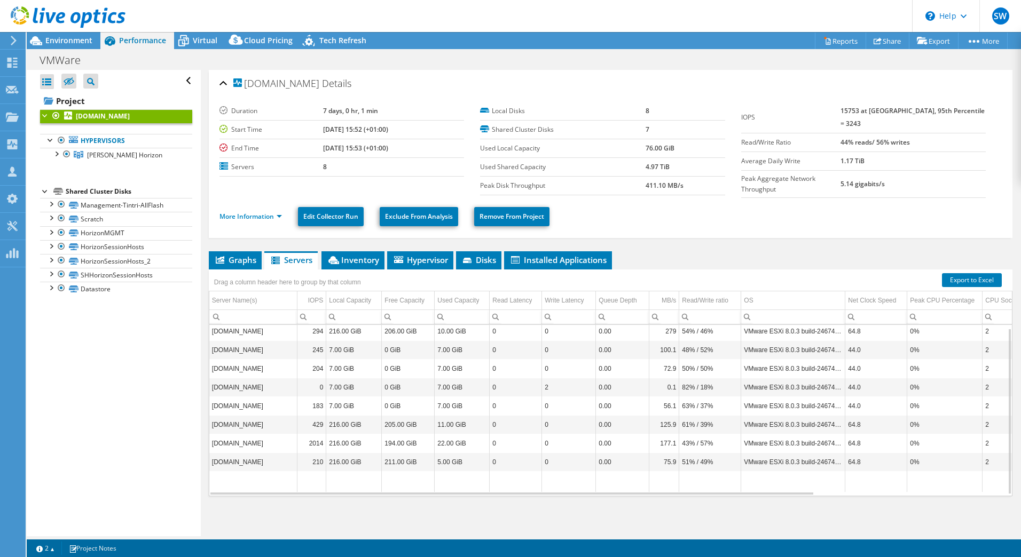
scroll to position [4, 0]
click at [628, 488] on td "Data grid" at bounding box center [622, 480] width 53 height 21
drag, startPoint x: 628, startPoint y: 489, endPoint x: 603, endPoint y: 496, distance: 26.7
drag, startPoint x: 603, startPoint y: 496, endPoint x: 598, endPoint y: 489, distance: 8.9
click at [598, 492] on div "Data grid" at bounding box center [511, 494] width 605 height 4
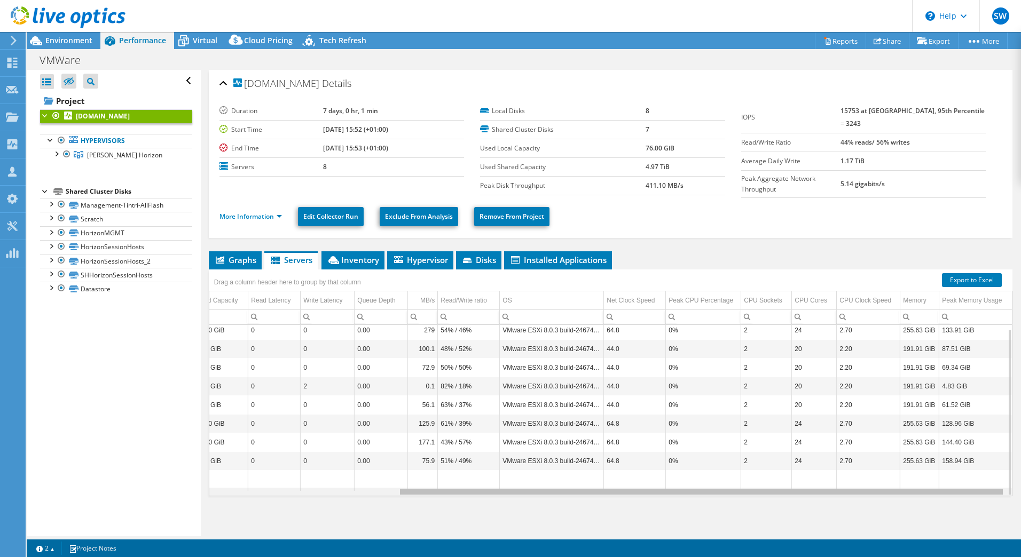
scroll to position [0, 249]
drag, startPoint x: 688, startPoint y: 490, endPoint x: 912, endPoint y: 491, distance: 224.3
click at [912, 491] on body "SW Partner Team Member Struan Walker struanwa@softcat.com softcat.com My Profil…" at bounding box center [510, 278] width 1021 height 557
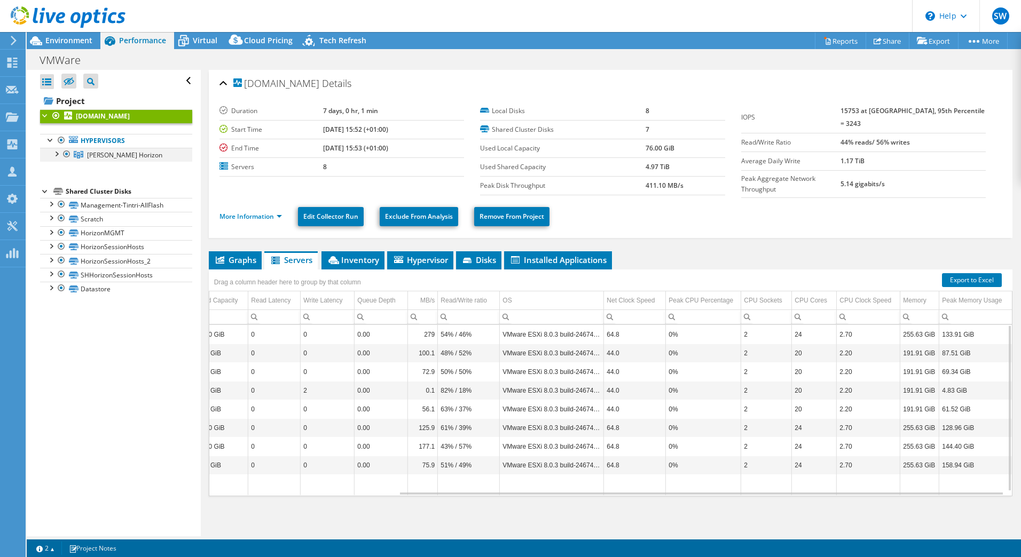
click at [54, 156] on div at bounding box center [56, 153] width 11 height 11
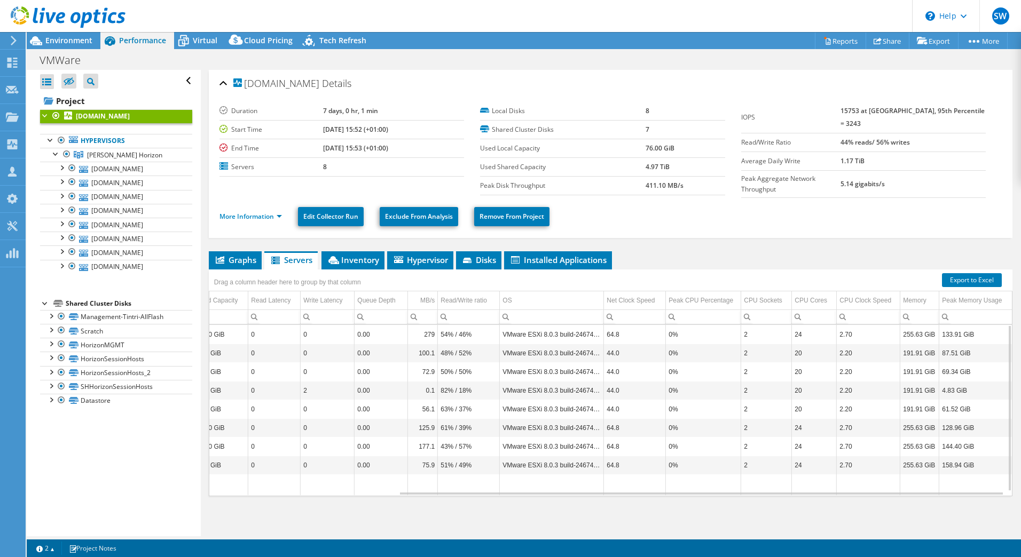
click at [903, 213] on ul "More Information Edit Collector Run Exclude From Analysis Remove From Project" at bounding box center [610, 216] width 782 height 22
click at [192, 42] on icon at bounding box center [183, 41] width 19 height 19
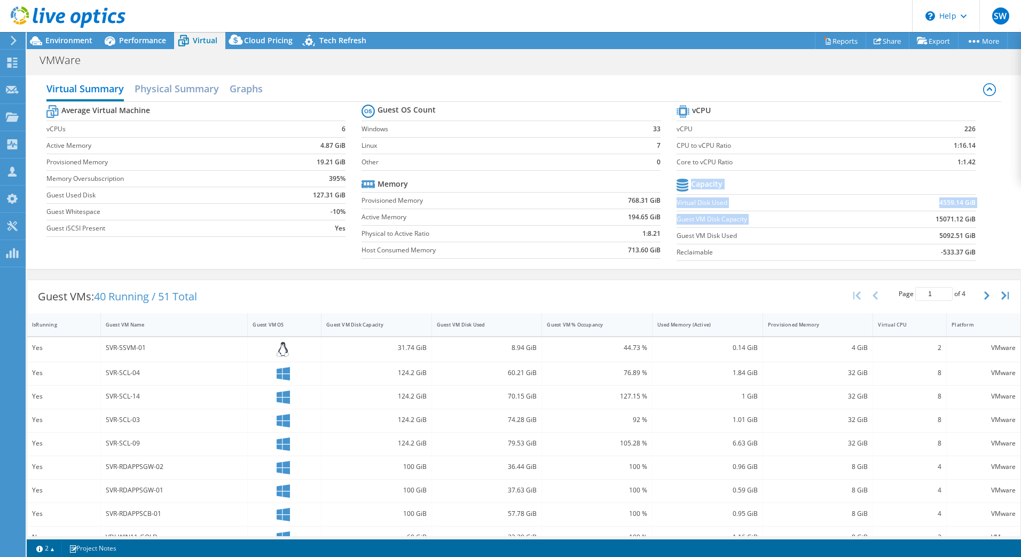
drag, startPoint x: 972, startPoint y: 221, endPoint x: 925, endPoint y: 225, distance: 47.1
click at [925, 225] on section "vCPU vCPU 226 CPU to vCPU Ratio 1:16.14 Core to vCPU Ratio 1:1.42 Capacity Virt…" at bounding box center [834, 185] width 315 height 164
click at [196, 85] on h2 "Physical Summary" at bounding box center [177, 89] width 84 height 23
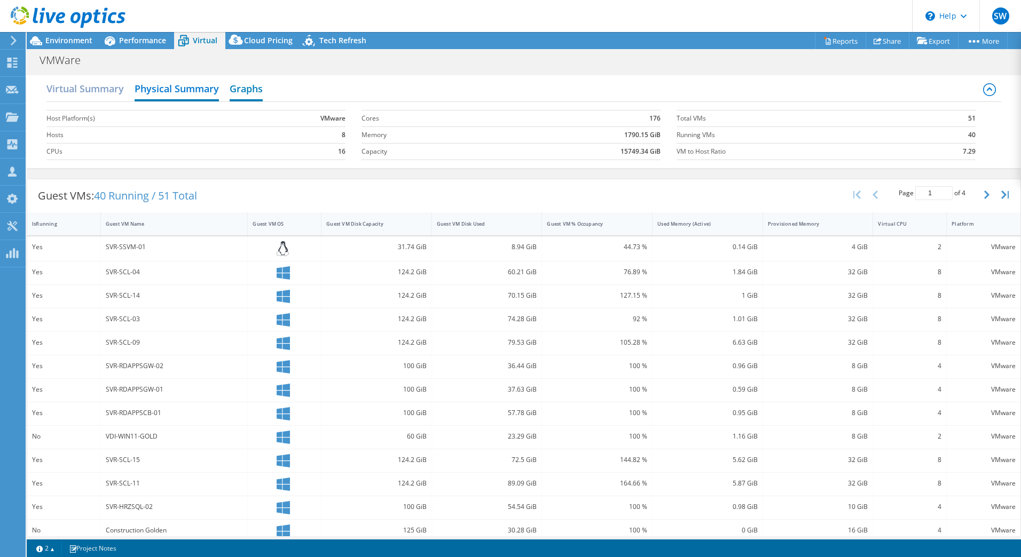
click at [255, 89] on h2 "Graphs" at bounding box center [246, 89] width 33 height 23
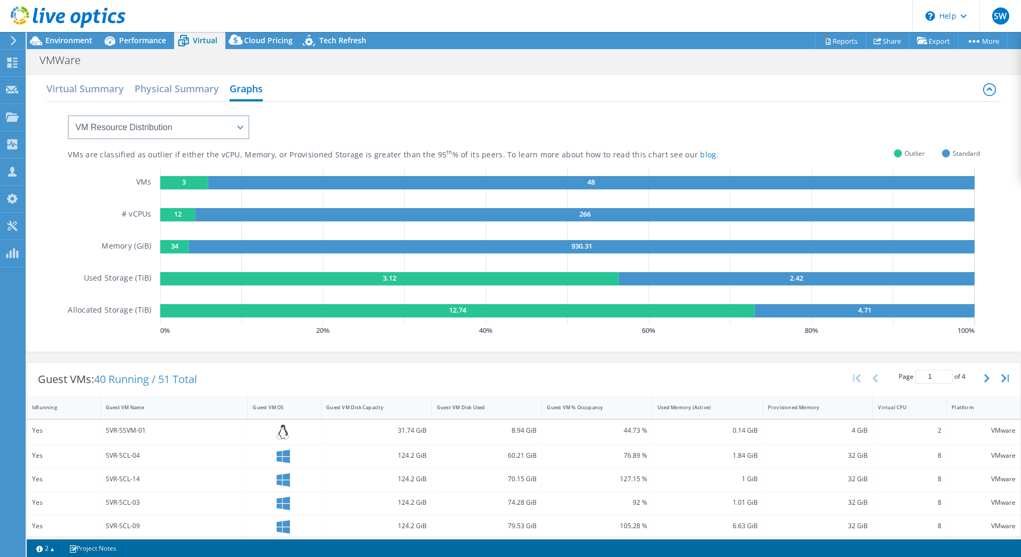
click at [107, 104] on div "VM Resource Distribution Provisioning Contrast Over Provisioning" at bounding box center [147, 120] width 203 height 37
click at [108, 93] on h2 "Virtual Summary" at bounding box center [84, 89] width 77 height 23
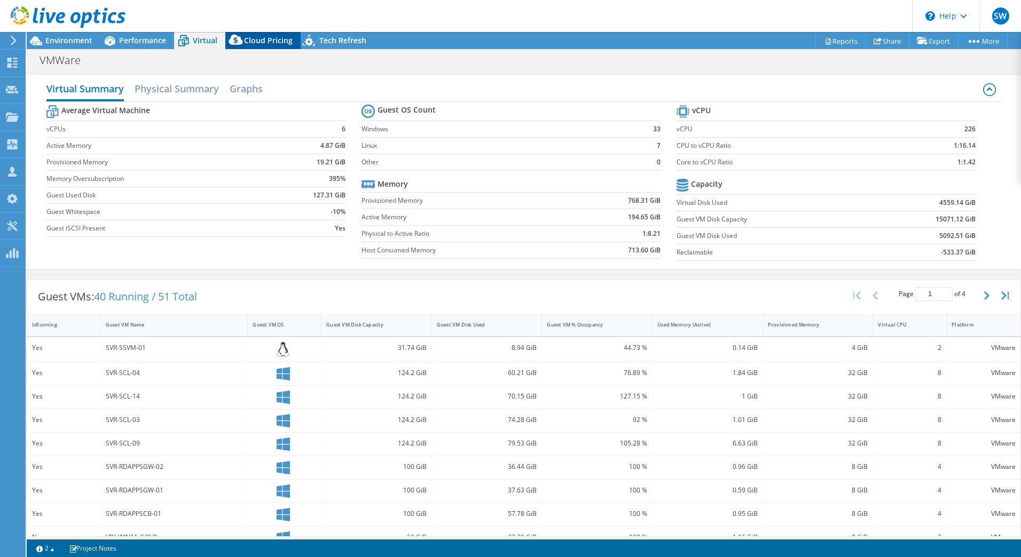
click at [243, 35] on icon at bounding box center [235, 42] width 21 height 21
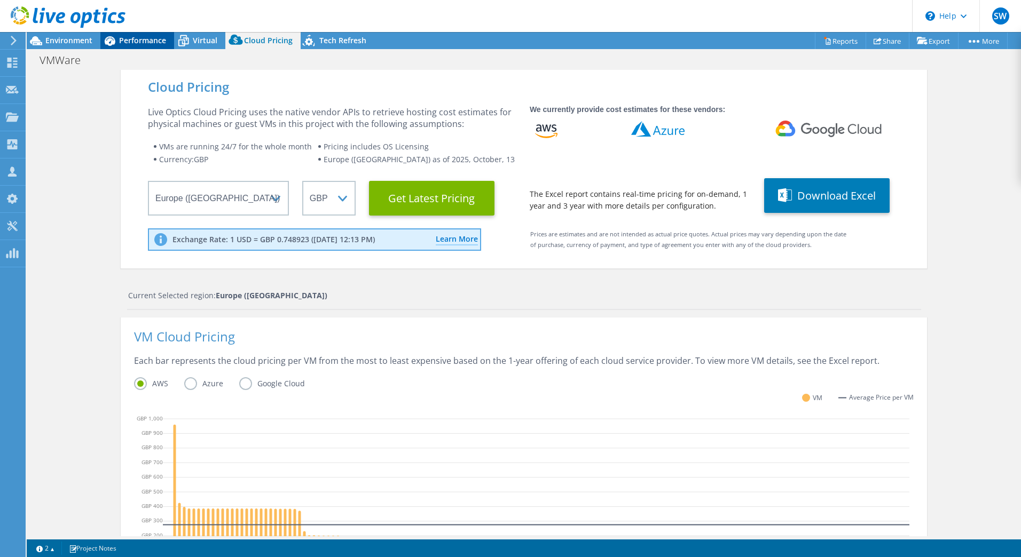
click at [163, 45] on span "Performance" at bounding box center [142, 40] width 47 height 10
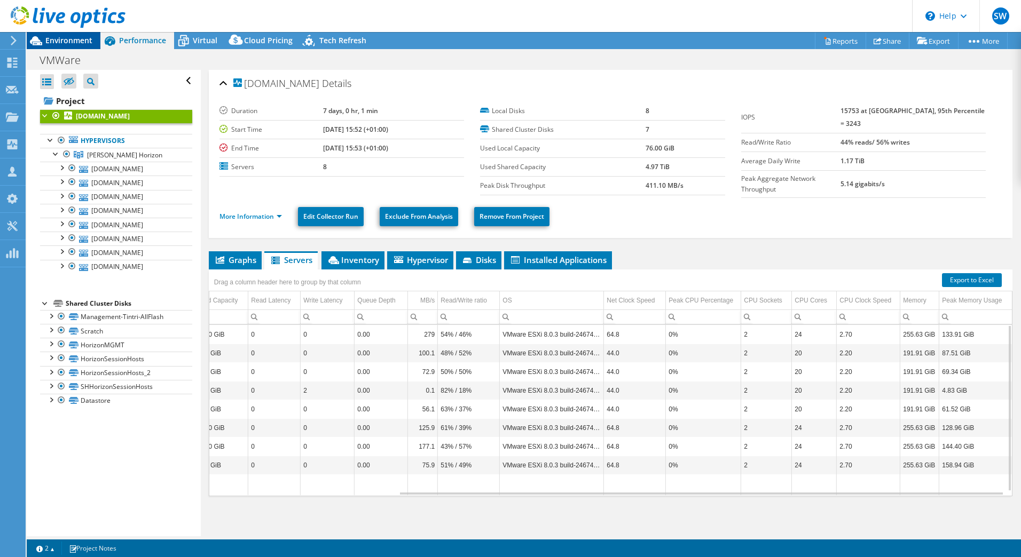
click at [88, 37] on span "Environment" at bounding box center [68, 40] width 47 height 10
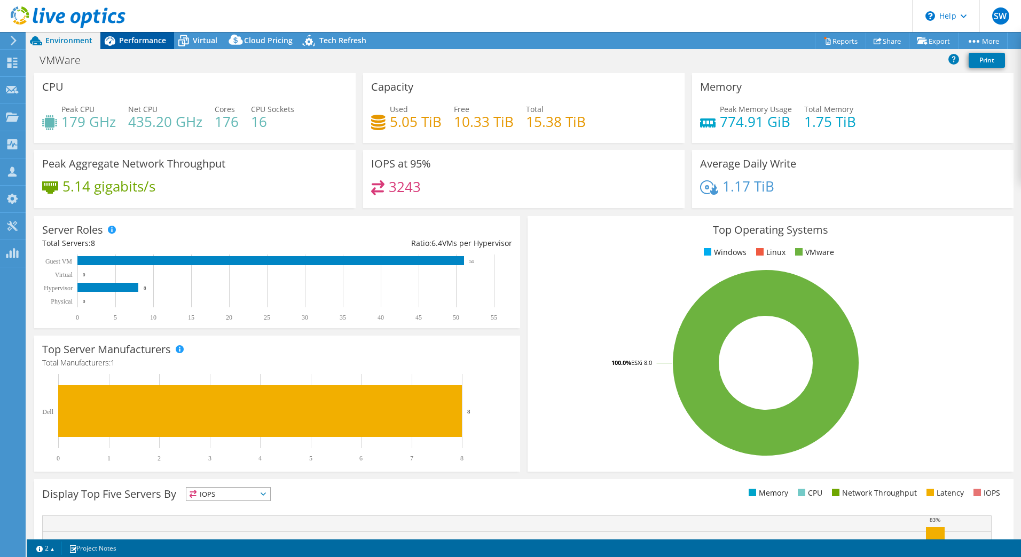
click at [133, 38] on span "Performance" at bounding box center [142, 40] width 47 height 10
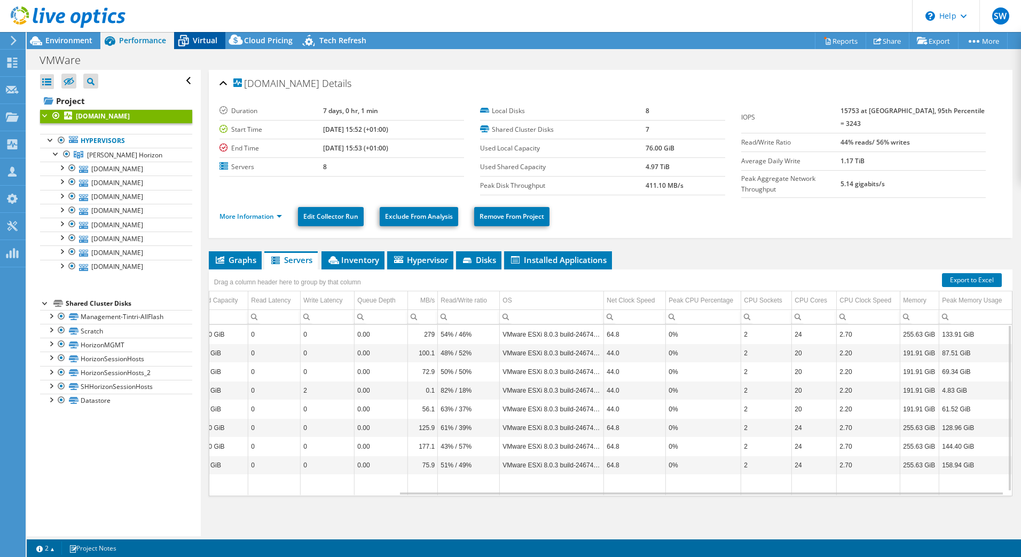
click at [208, 46] on div "Virtual" at bounding box center [199, 40] width 51 height 17
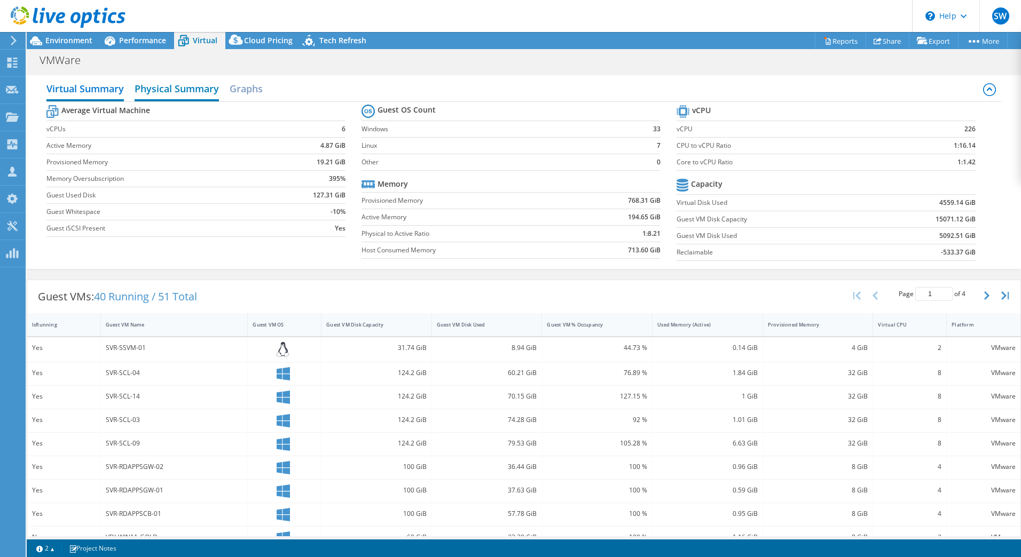
click at [177, 86] on h2 "Physical Summary" at bounding box center [177, 89] width 84 height 23
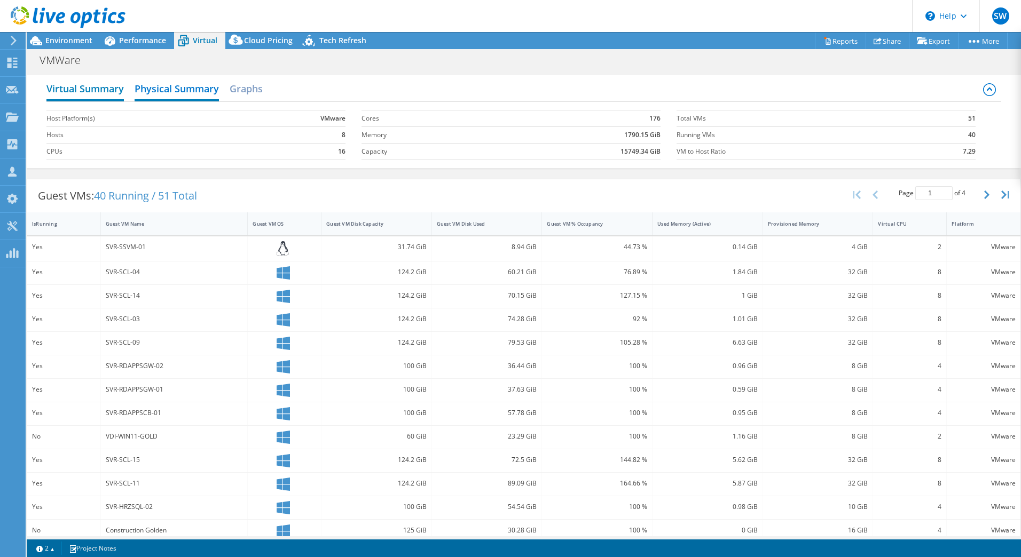
click at [83, 84] on h2 "Virtual Summary" at bounding box center [84, 89] width 77 height 23
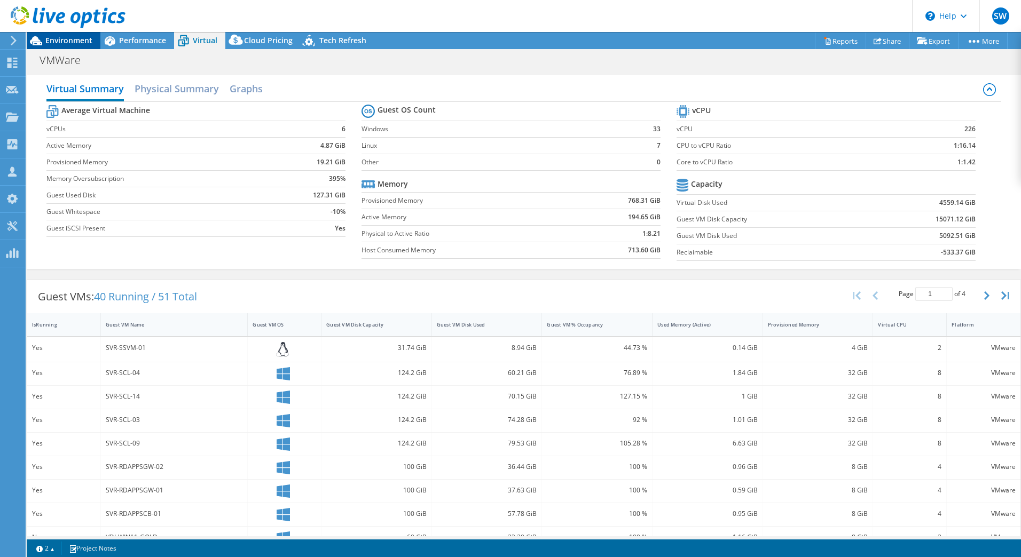
click at [48, 43] on span "Environment" at bounding box center [68, 40] width 47 height 10
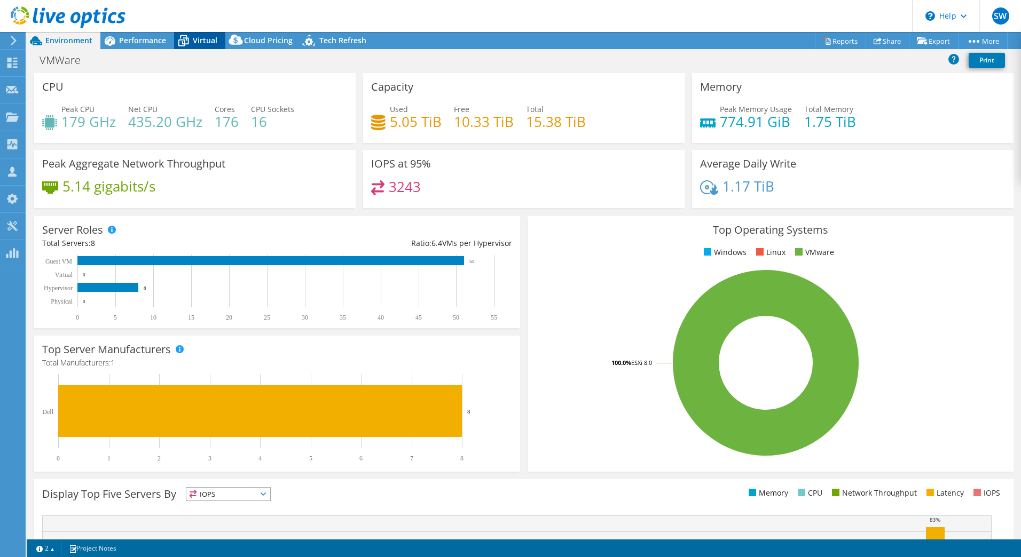
click at [210, 48] on div "Virtual" at bounding box center [199, 40] width 51 height 17
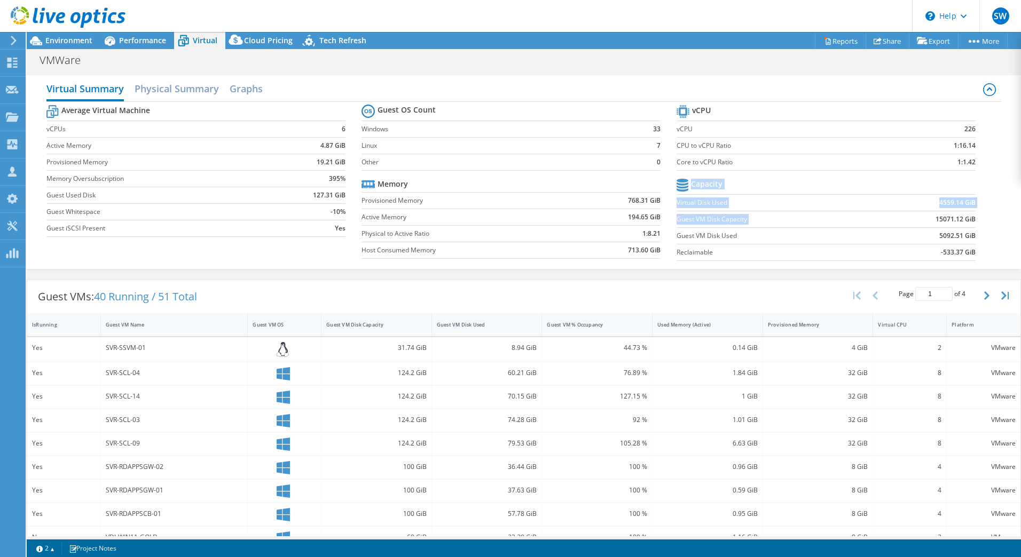
drag, startPoint x: 973, startPoint y: 222, endPoint x: 924, endPoint y: 217, distance: 48.8
click at [924, 217] on section "vCPU vCPU 226 CPU to vCPU Ratio 1:16.14 Core to vCPU Ratio 1:1.42 Capacity Virt…" at bounding box center [834, 185] width 315 height 164
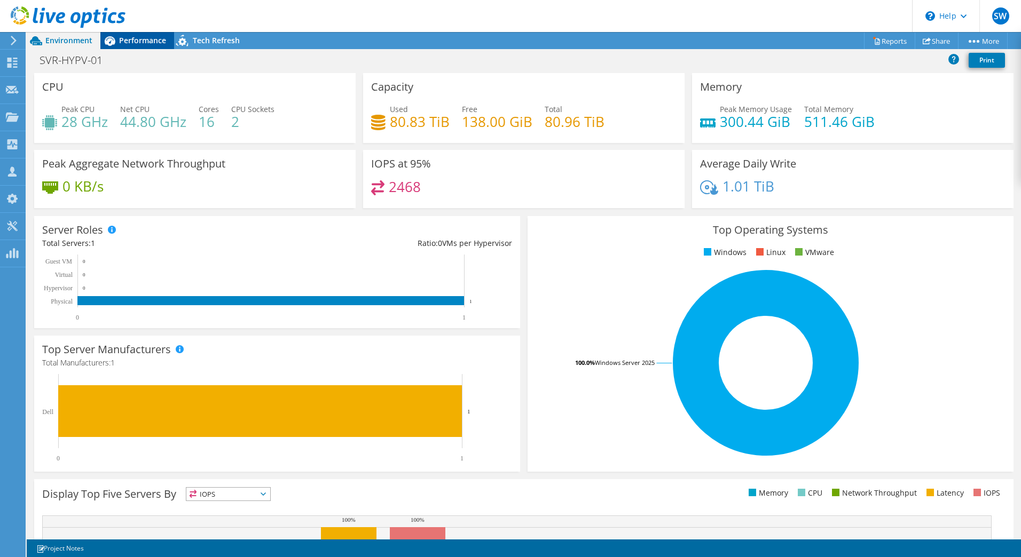
click at [147, 40] on span "Performance" at bounding box center [142, 40] width 47 height 10
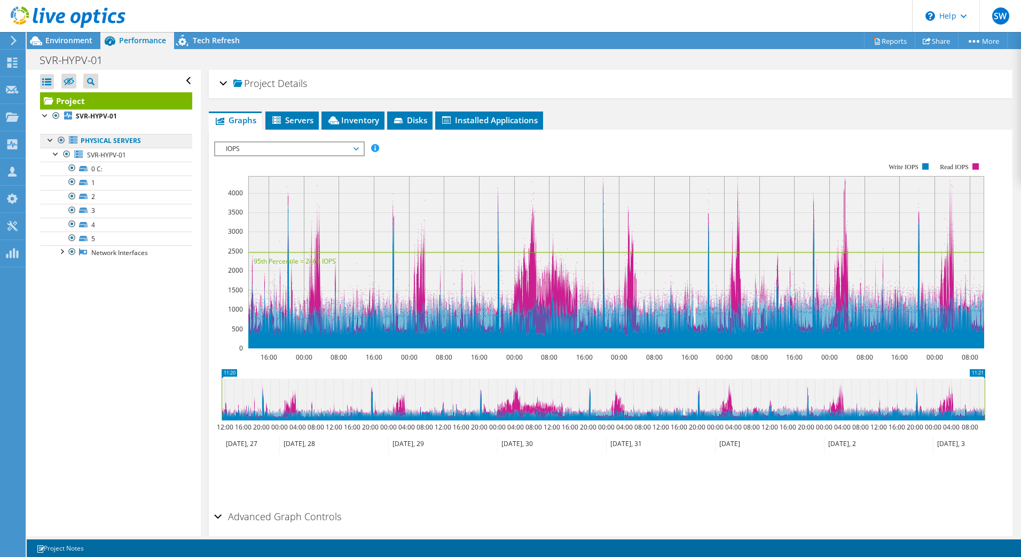
click at [148, 141] on link "Physical Servers" at bounding box center [116, 141] width 152 height 14
click at [307, 124] on span "Servers" at bounding box center [292, 120] width 43 height 11
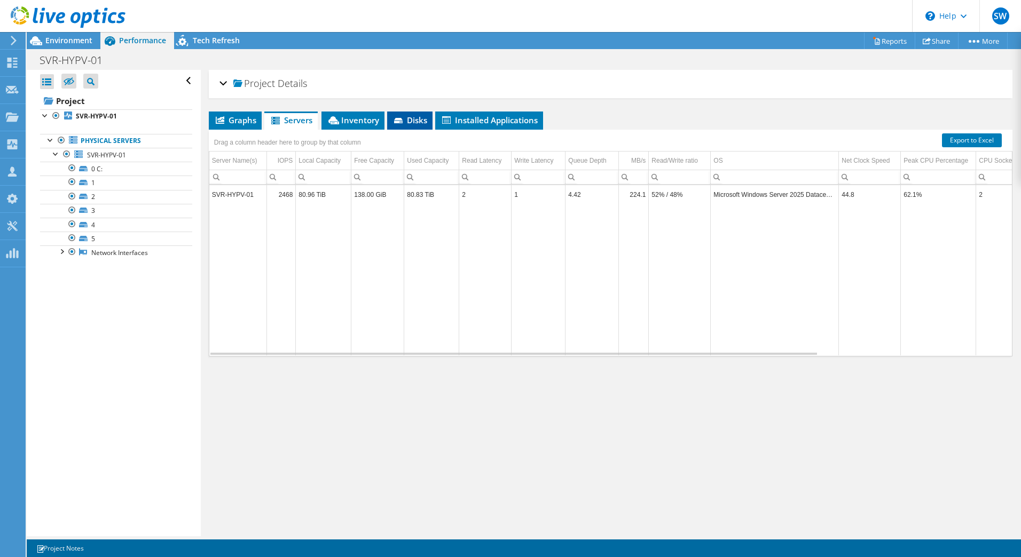
click at [411, 122] on span "Disks" at bounding box center [409, 120] width 35 height 11
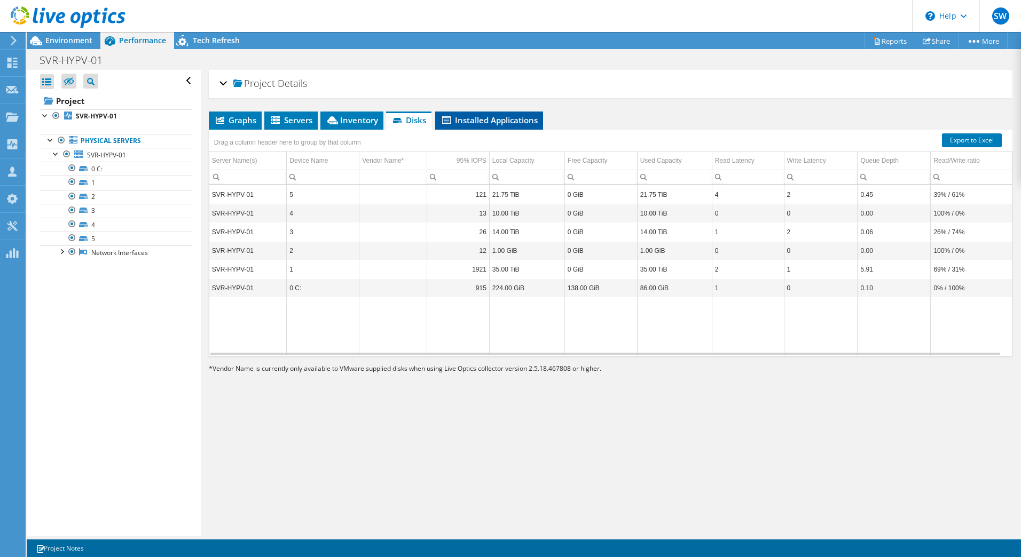
click at [466, 122] on span "Installed Applications" at bounding box center [489, 120] width 97 height 11
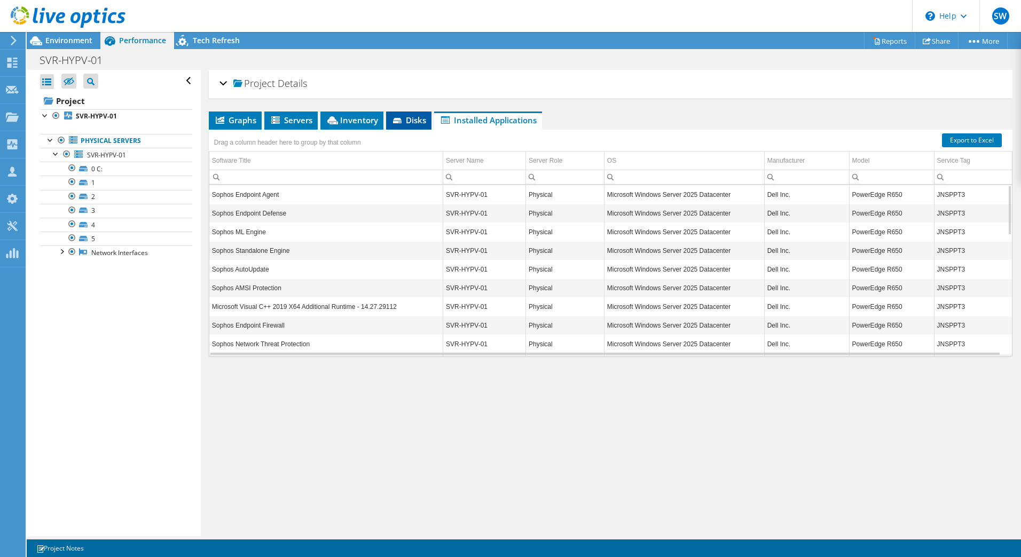
click at [395, 119] on icon at bounding box center [397, 120] width 9 height 5
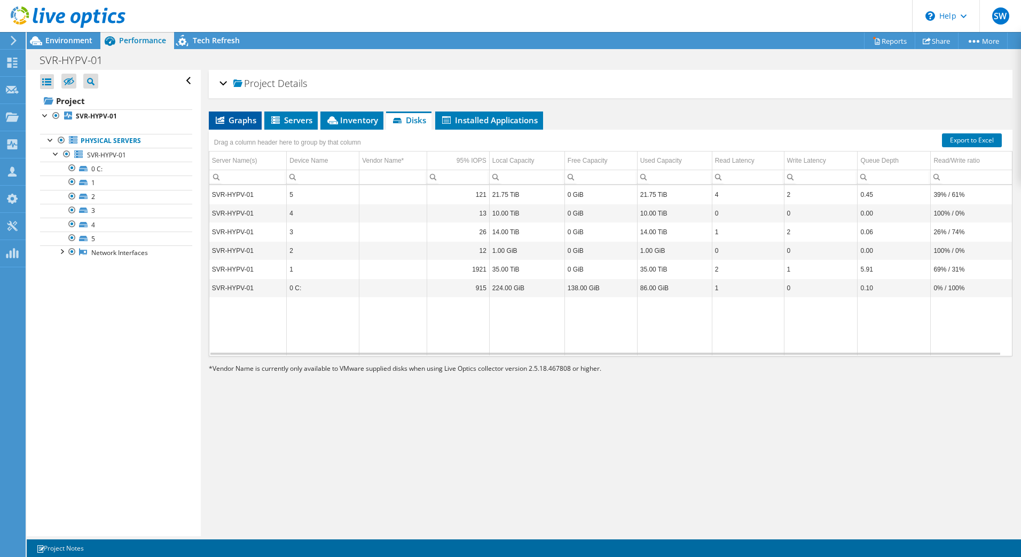
click at [238, 128] on li "Graphs" at bounding box center [235, 121] width 53 height 18
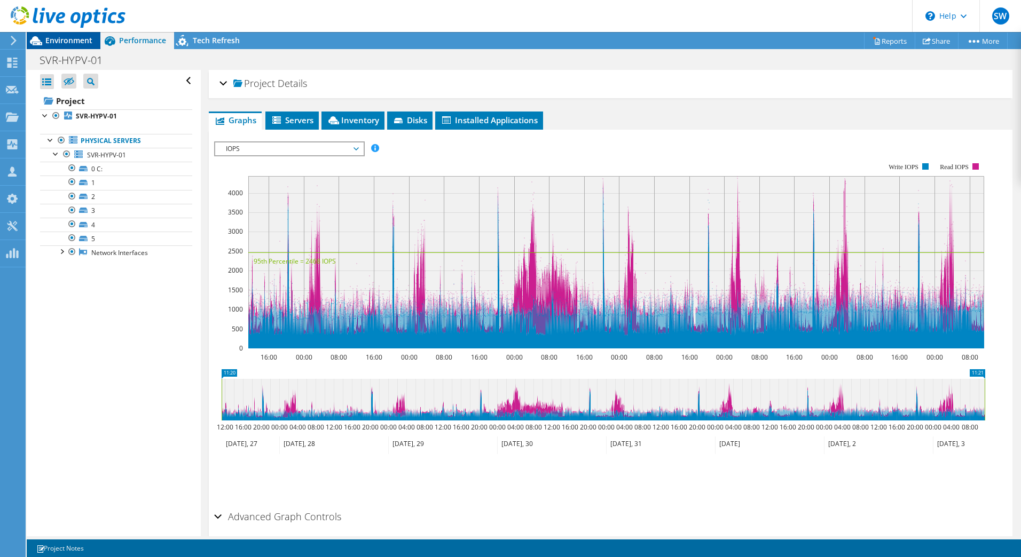
click at [60, 37] on span "Environment" at bounding box center [68, 40] width 47 height 10
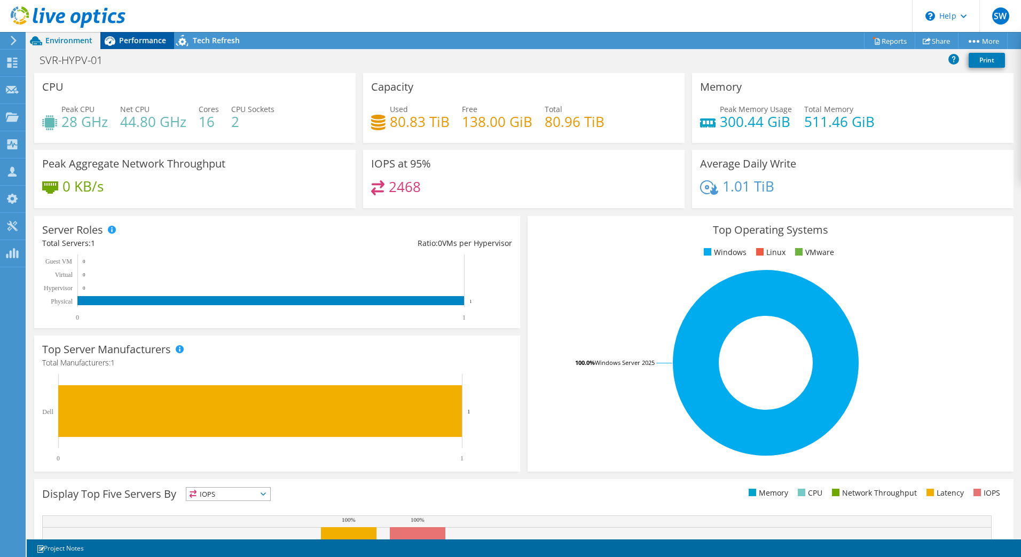
click at [137, 44] on span "Performance" at bounding box center [142, 40] width 47 height 10
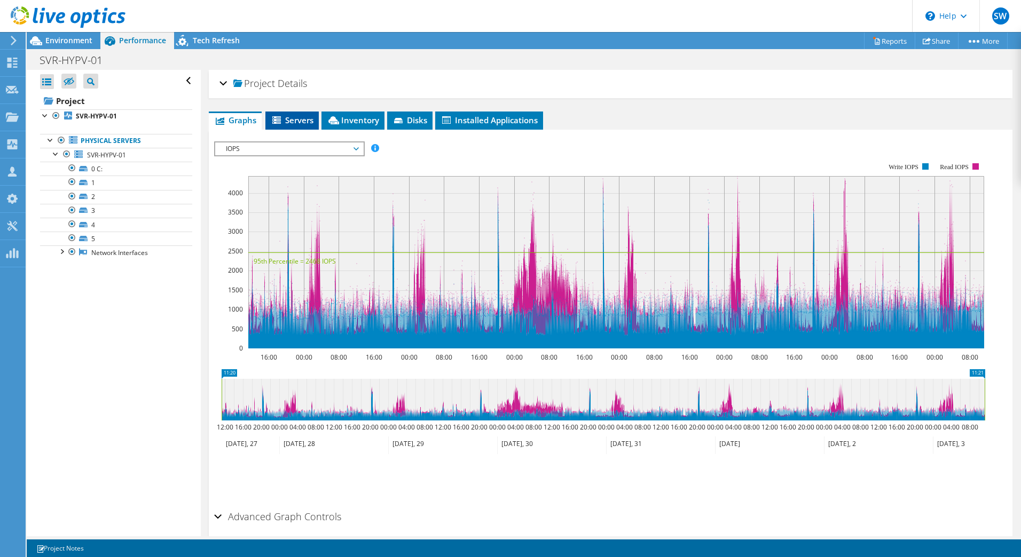
click at [294, 116] on span "Servers" at bounding box center [292, 120] width 43 height 11
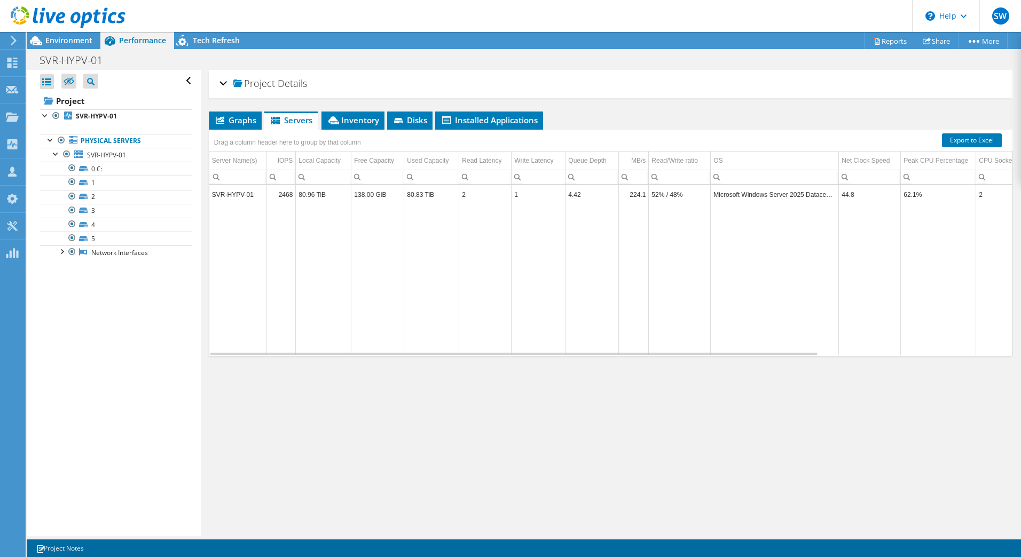
click at [225, 85] on div "Project Details" at bounding box center [610, 84] width 782 height 23
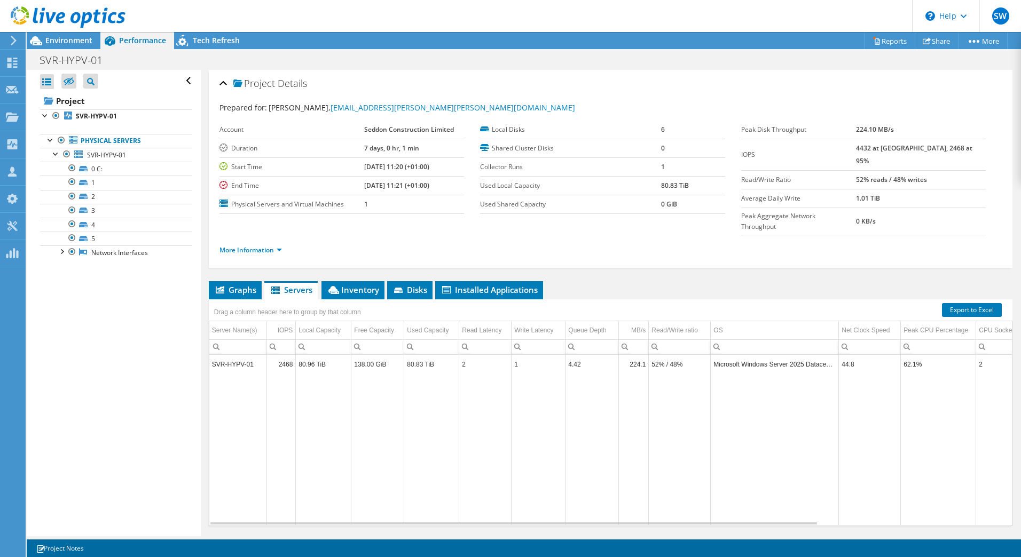
click at [264, 242] on ul "More Information" at bounding box center [610, 249] width 782 height 14
click at [264, 246] on link "More Information" at bounding box center [250, 250] width 62 height 9
